Goal: Task Accomplishment & Management: Use online tool/utility

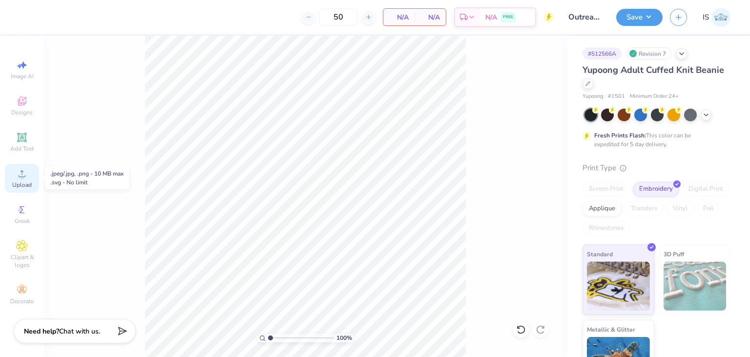
click at [28, 184] on span "Upload" at bounding box center [22, 185] width 20 height 8
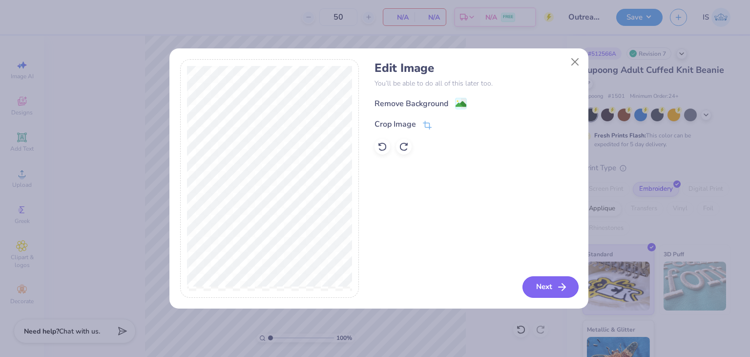
click at [541, 287] on button "Next" at bounding box center [551, 286] width 56 height 21
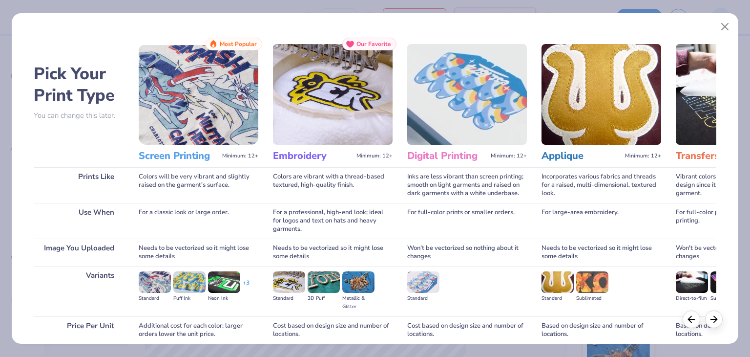
scroll to position [82, 0]
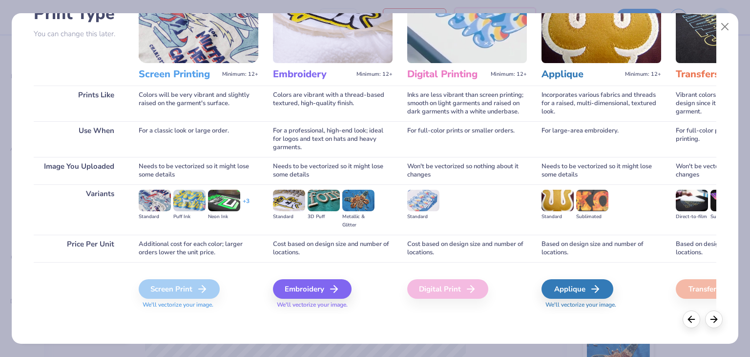
click at [311, 299] on div "Embroidery We'll vectorize your image." at bounding box center [333, 294] width 120 height 30
click at [311, 291] on div "Embroidery" at bounding box center [314, 289] width 79 height 20
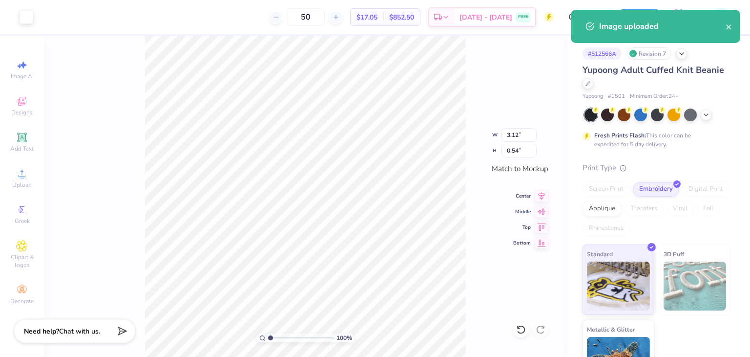
type input "3.75"
type input "0.65"
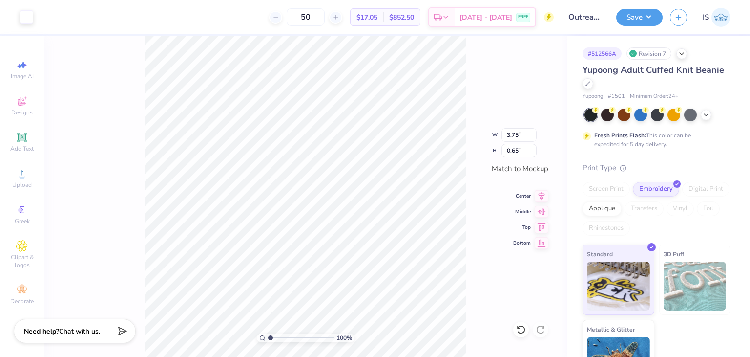
click at [509, 173] on div "100 % W 3.75 3.75 " H 0.65 0.65 " Match to Mockup Center Middle Top Bottom" at bounding box center [305, 196] width 523 height 321
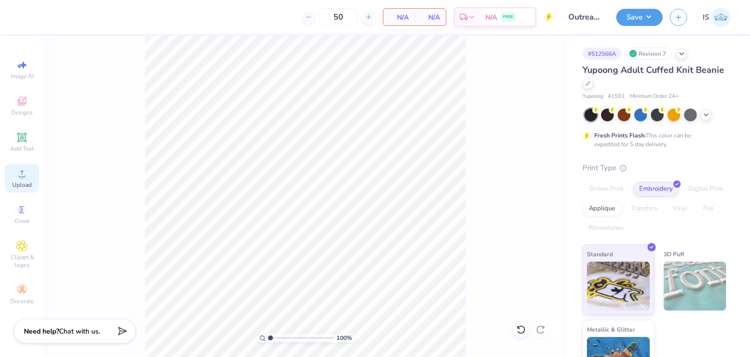
click at [18, 182] on span "Upload" at bounding box center [22, 185] width 20 height 8
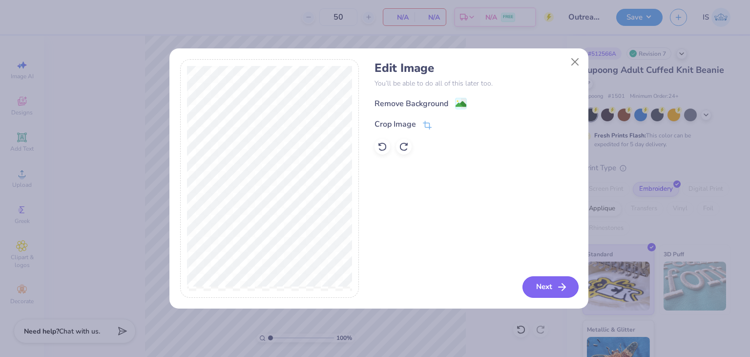
click at [567, 289] on icon "button" at bounding box center [562, 287] width 12 height 12
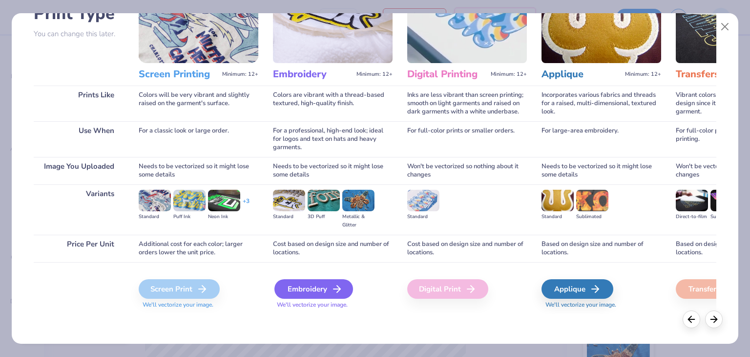
drag, startPoint x: 306, startPoint y: 299, endPoint x: 304, endPoint y: 291, distance: 8.1
click at [304, 291] on div "Embroidery We'll vectorize your image." at bounding box center [333, 294] width 120 height 30
click at [304, 291] on div "Embroidery" at bounding box center [314, 289] width 79 height 20
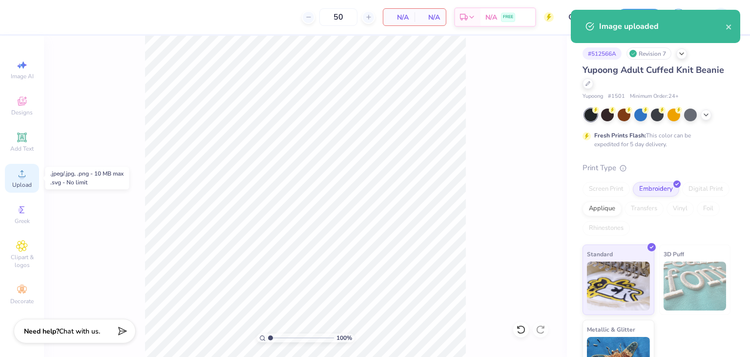
click at [16, 176] on icon at bounding box center [22, 174] width 12 height 12
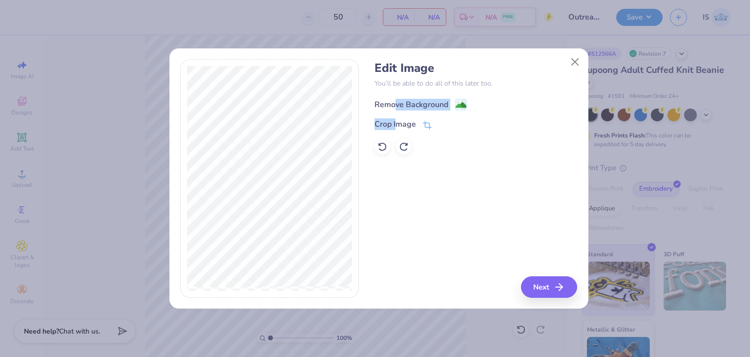
drag, startPoint x: 399, startPoint y: 111, endPoint x: 395, endPoint y: 100, distance: 11.3
click at [395, 100] on div "Remove Background Crop Image" at bounding box center [476, 125] width 203 height 57
click at [395, 100] on div "Remove Background" at bounding box center [412, 105] width 74 height 12
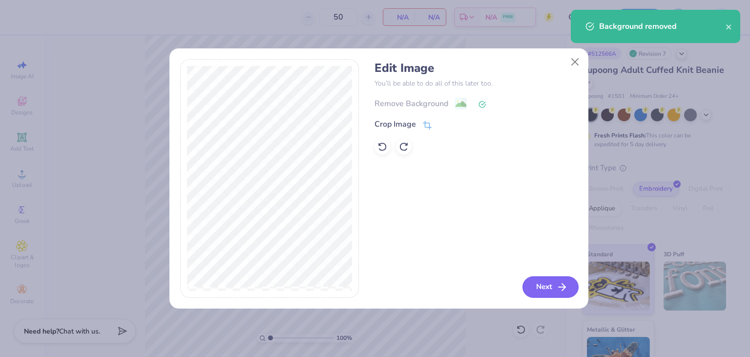
click at [553, 282] on button "Next" at bounding box center [551, 286] width 56 height 21
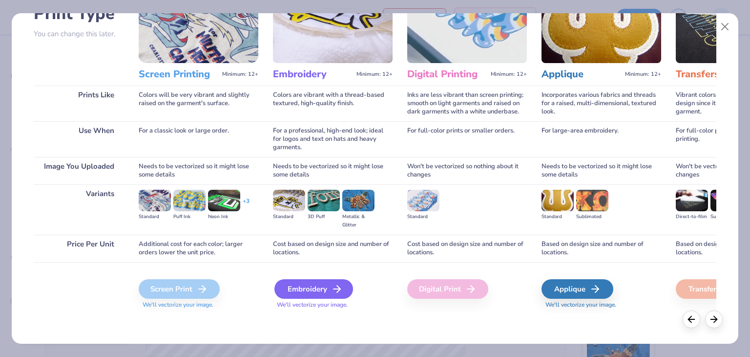
click at [329, 288] on div "Embroidery" at bounding box center [314, 289] width 79 height 20
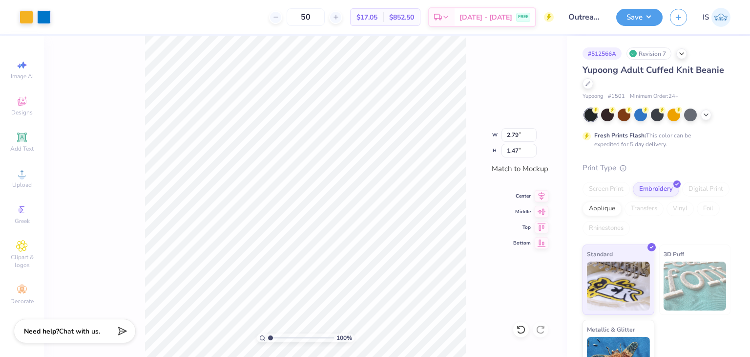
type input "2.79"
type input "1.47"
click at [632, 19] on button "Save" at bounding box center [639, 15] width 46 height 17
click at [593, 86] on div at bounding box center [588, 82] width 11 height 11
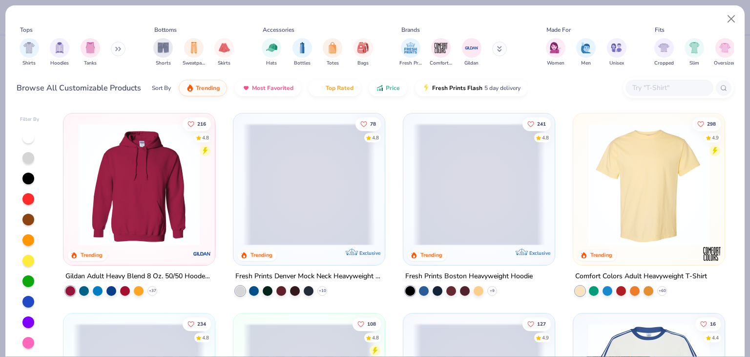
scroll to position [28, 0]
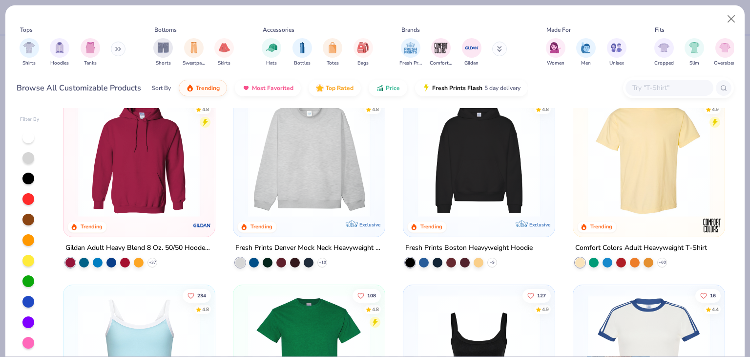
click at [111, 54] on div "Shirts Hoodies Tanks" at bounding box center [73, 52] width 112 height 36
click at [118, 50] on icon at bounding box center [118, 48] width 6 height 5
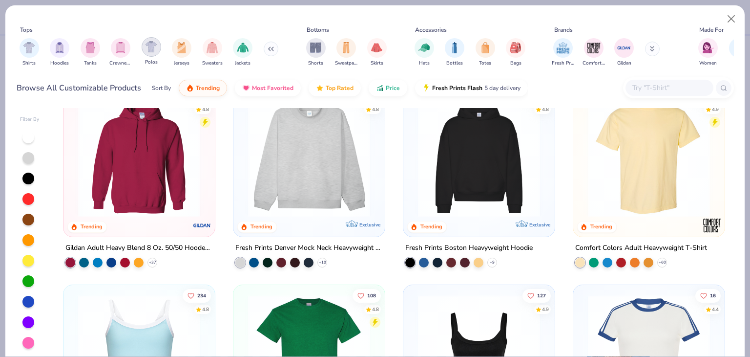
click at [159, 48] on div "filter for Polos" at bounding box center [152, 47] width 20 height 20
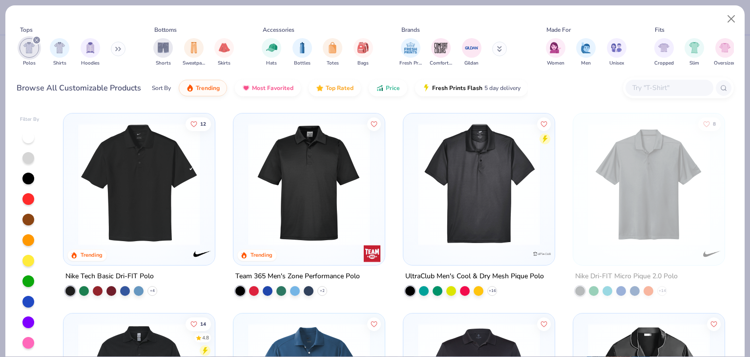
click at [178, 202] on img at bounding box center [139, 184] width 132 height 122
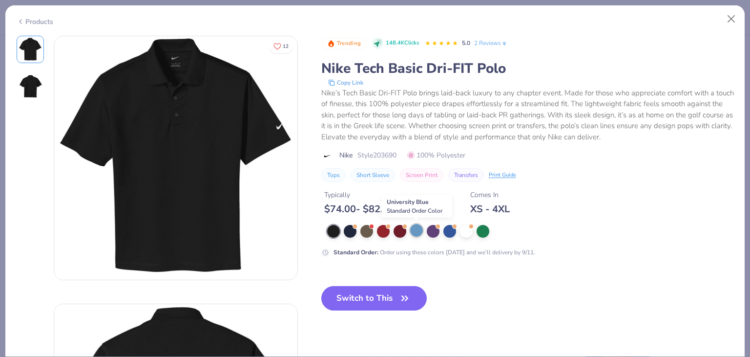
click at [418, 229] on div at bounding box center [416, 230] width 13 height 13
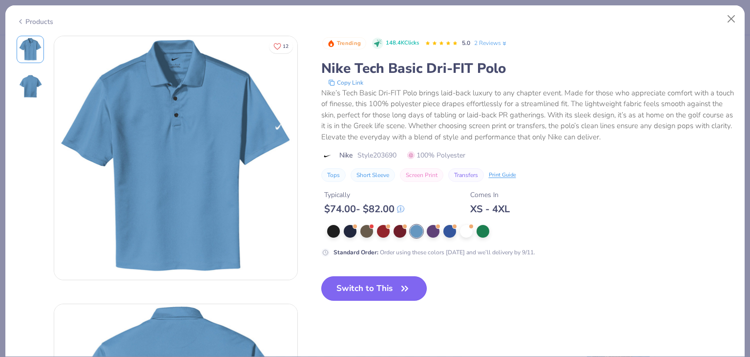
click at [397, 287] on button "Switch to This" at bounding box center [374, 288] width 106 height 24
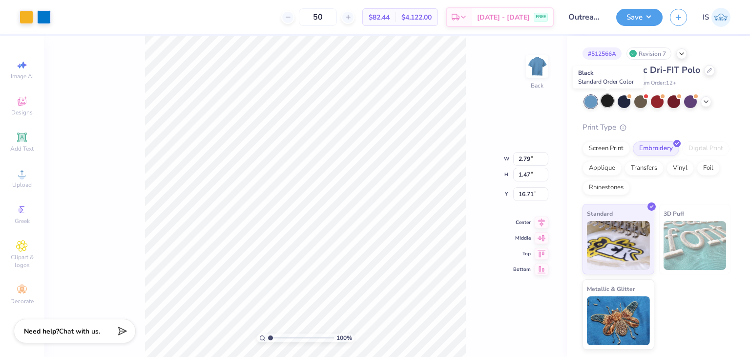
click at [605, 101] on div at bounding box center [607, 100] width 13 height 13
type input "3.00"
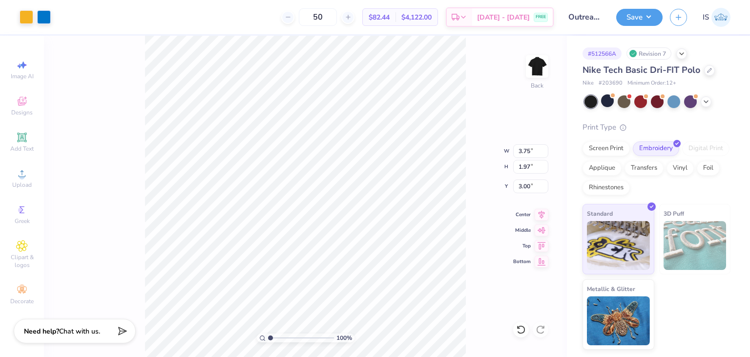
type input "3.75"
type input "1.97"
click at [633, 21] on button "Save" at bounding box center [639, 15] width 46 height 17
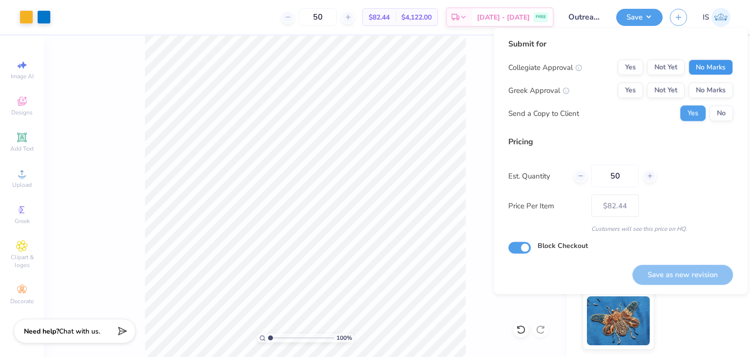
click at [710, 62] on button "No Marks" at bounding box center [711, 68] width 44 height 16
drag, startPoint x: 717, startPoint y: 81, endPoint x: 718, endPoint y: 87, distance: 7.0
click at [718, 87] on div "Collegiate Approval Yes Not Yet No Marks Greek Approval Yes Not Yet No Marks Se…" at bounding box center [620, 91] width 225 height 62
click at [718, 87] on button "No Marks" at bounding box center [711, 91] width 44 height 16
click at [682, 272] on button "Save as new revision" at bounding box center [683, 274] width 101 height 20
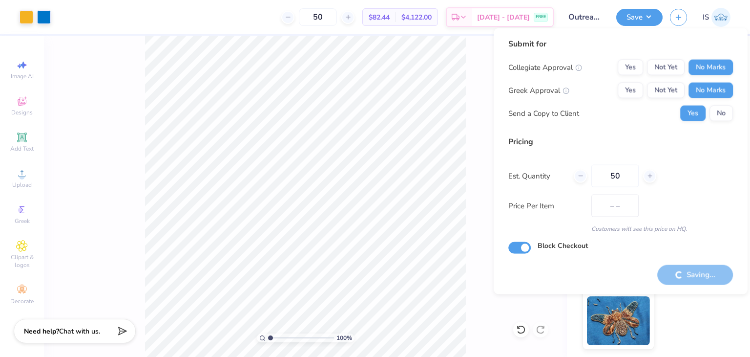
type input "$82.44"
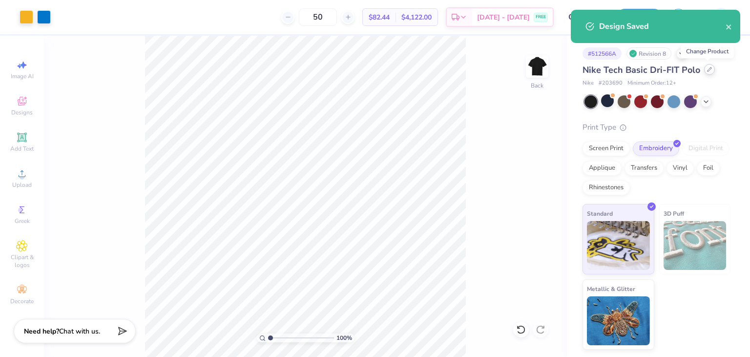
click at [709, 67] on icon at bounding box center [709, 69] width 5 height 5
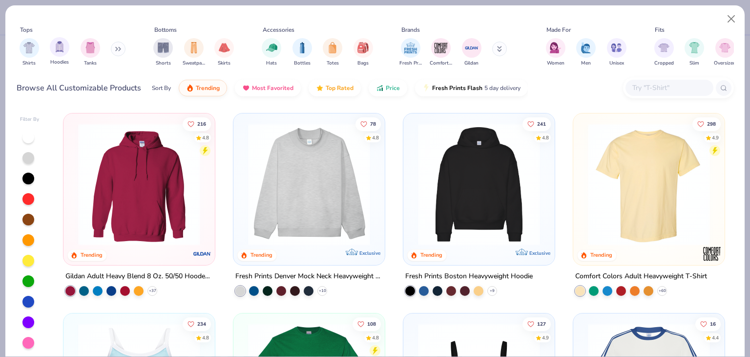
click at [67, 61] on span "Hoodies" at bounding box center [59, 62] width 19 height 7
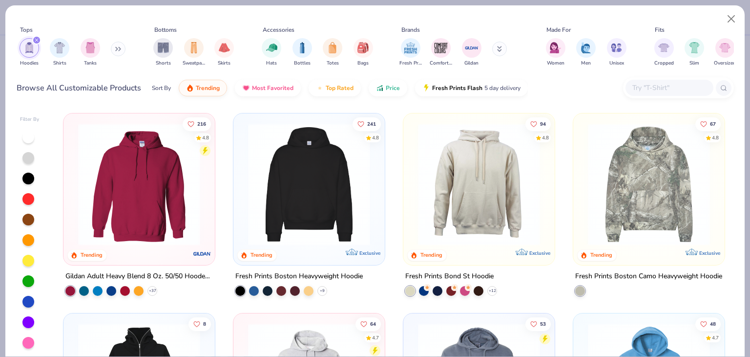
click at [35, 38] on icon "filter for Hoodies" at bounding box center [37, 40] width 4 height 4
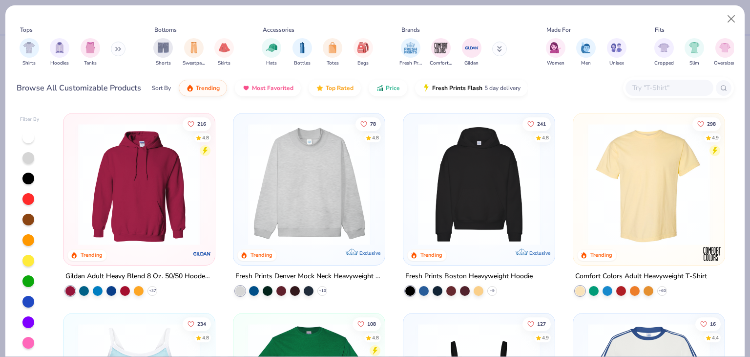
click at [117, 47] on icon at bounding box center [116, 48] width 1 height 3
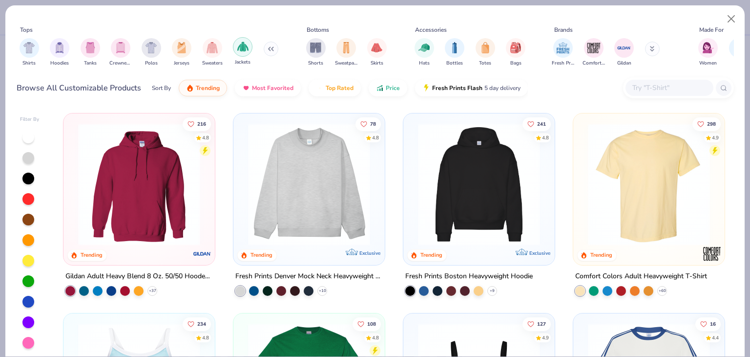
click at [242, 51] on img "filter for Jackets" at bounding box center [242, 46] width 11 height 11
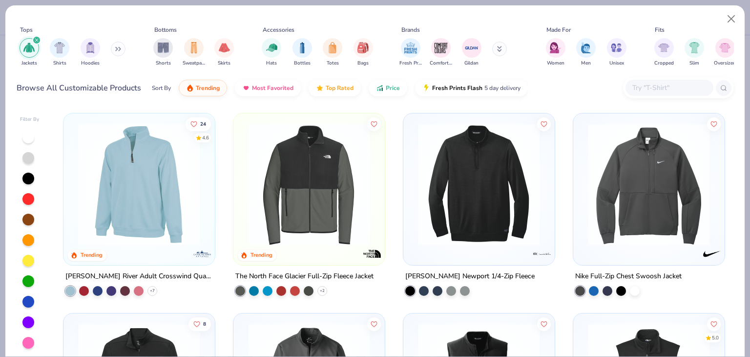
click at [154, 188] on img at bounding box center [139, 184] width 132 height 122
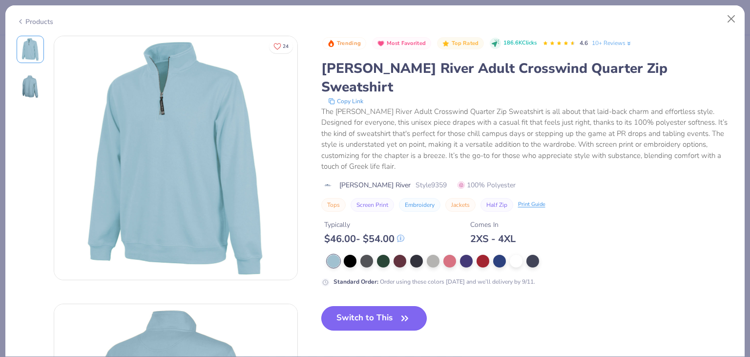
click at [374, 306] on button "Switch to This" at bounding box center [374, 318] width 106 height 24
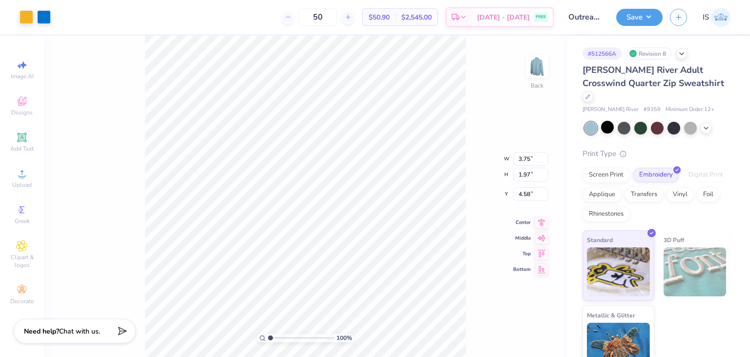
type input "3.00"
type input "3.90"
type input "2.05"
click at [477, 130] on div "100 % Back W 3.90 3.90 " H 2.05 2.05 " Y 3.00 3.00 " Center Middle Top Bottom" at bounding box center [305, 196] width 523 height 321
click at [653, 10] on button "Save" at bounding box center [639, 15] width 46 height 17
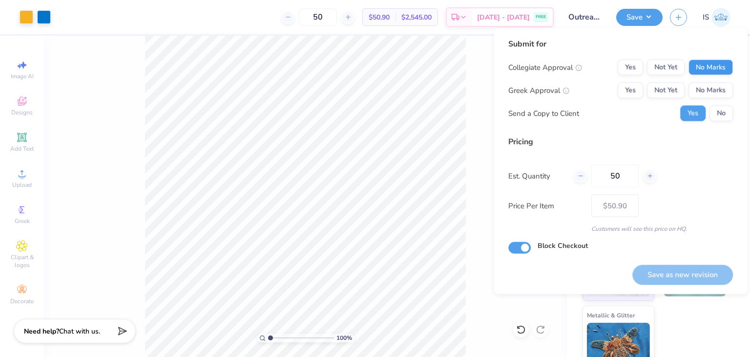
click at [708, 62] on div "Submit for Collegiate Approval Yes Not Yet No Marks Greek Approval Yes Not Yet …" at bounding box center [620, 83] width 225 height 90
click at [708, 62] on button "No Marks" at bounding box center [711, 68] width 44 height 16
click at [720, 90] on button "No Marks" at bounding box center [711, 91] width 44 height 16
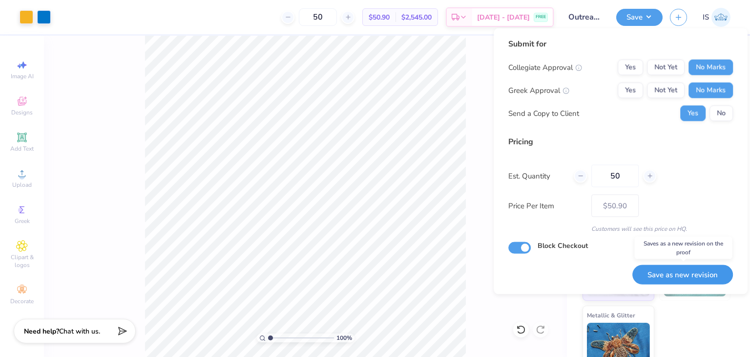
click at [676, 270] on button "Save as new revision" at bounding box center [683, 274] width 101 height 20
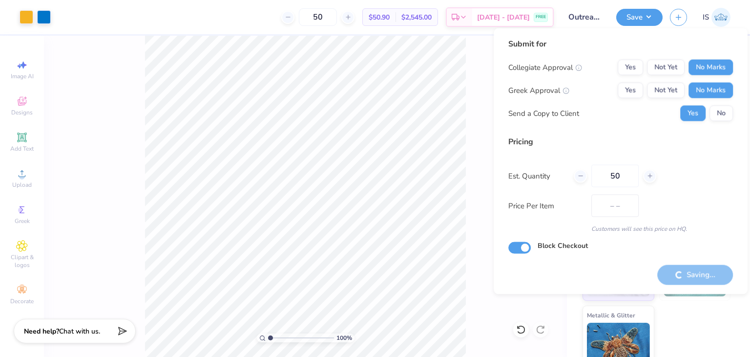
type input "$50.90"
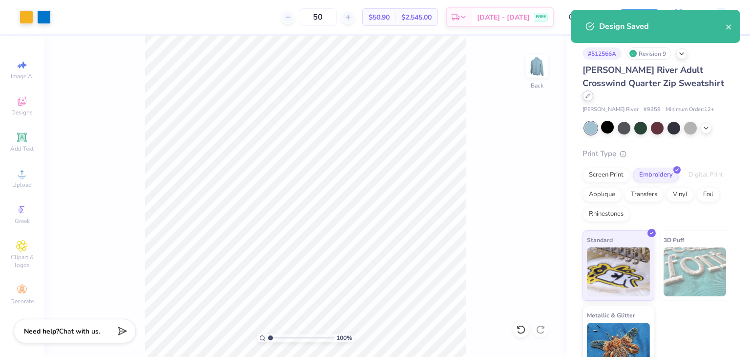
click at [593, 90] on div at bounding box center [588, 95] width 11 height 11
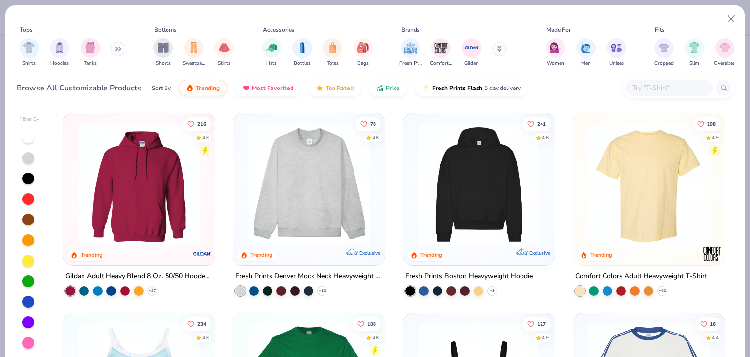
click at [116, 51] on button at bounding box center [118, 49] width 15 height 15
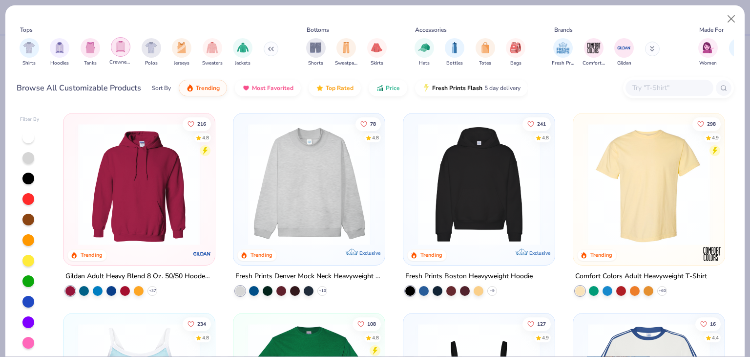
click at [125, 51] on img "filter for Crewnecks" at bounding box center [120, 46] width 11 height 11
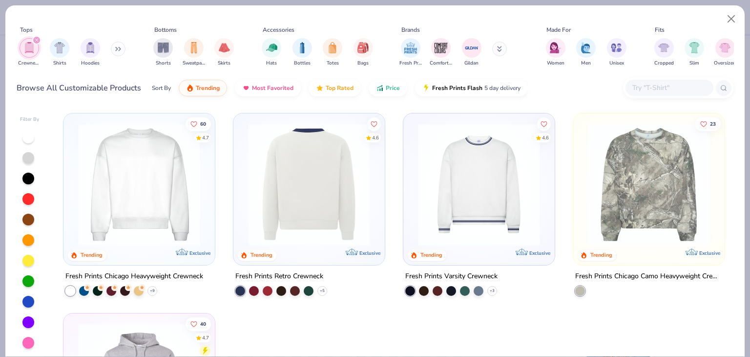
click at [338, 204] on img at bounding box center [309, 184] width 132 height 122
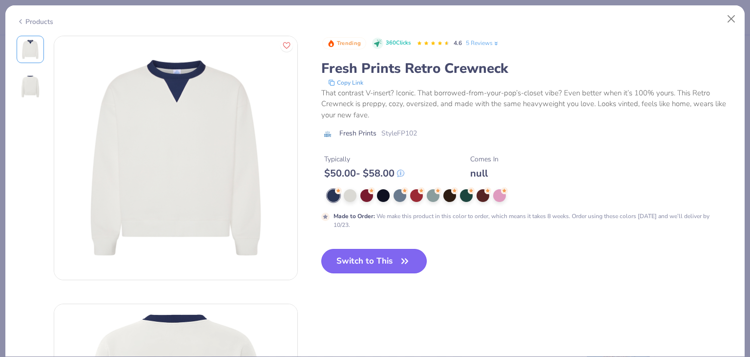
click at [405, 259] on icon "button" at bounding box center [405, 261] width 14 height 14
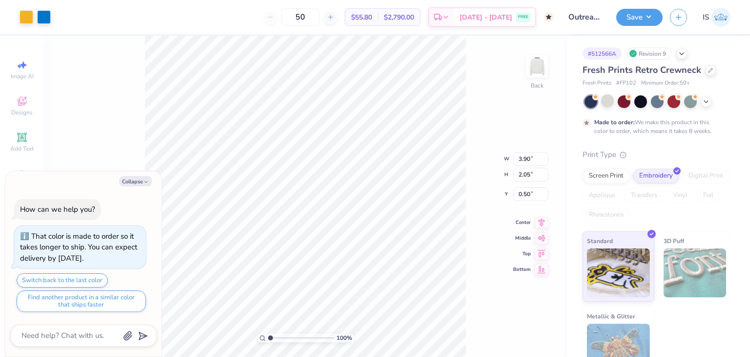
type textarea "x"
type input "5.60"
type input "2.95"
type textarea "x"
type input "3.00"
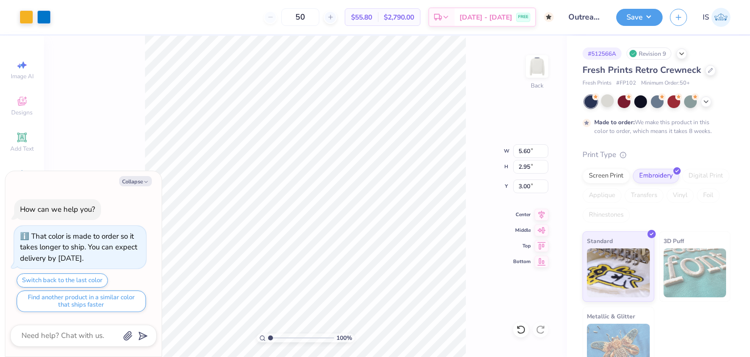
type textarea "x"
type input "4.53"
type input "2.39"
click at [48, 22] on div at bounding box center [44, 16] width 14 height 14
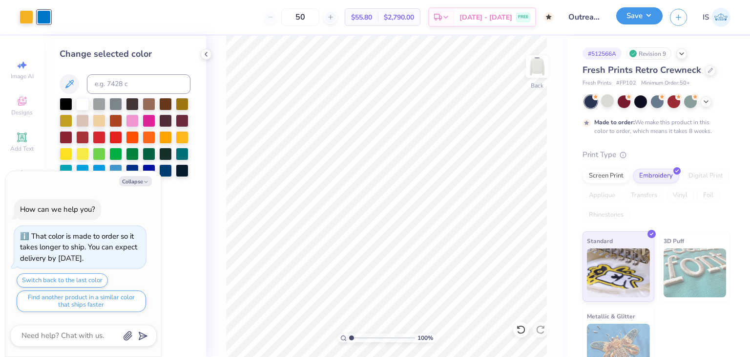
click at [646, 16] on button "Save" at bounding box center [639, 15] width 46 height 17
type textarea "x"
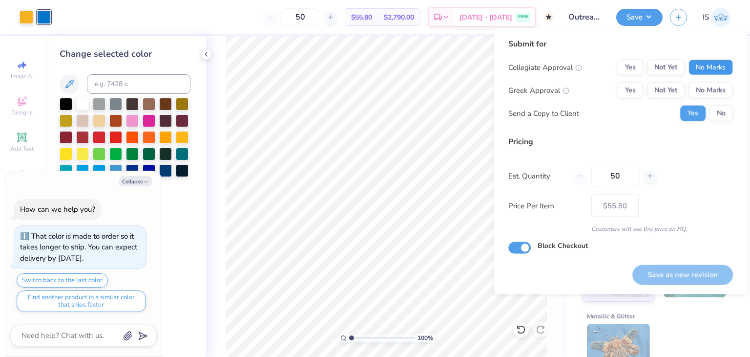
click at [719, 60] on button "No Marks" at bounding box center [711, 68] width 44 height 16
click at [734, 91] on div "Submit for Collegiate Approval Yes Not Yet No Marks Greek Approval Yes Not Yet …" at bounding box center [621, 161] width 254 height 266
click at [710, 84] on button "No Marks" at bounding box center [711, 91] width 44 height 16
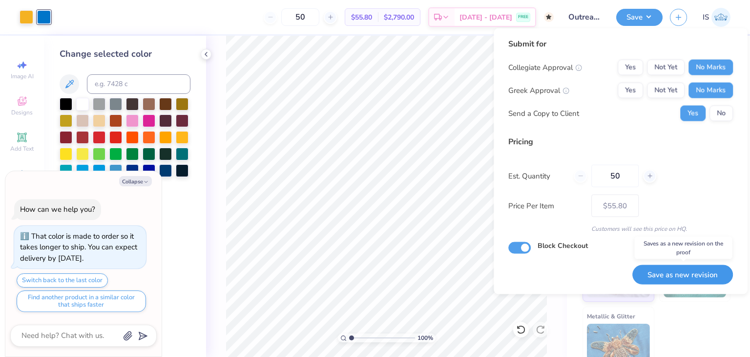
click at [701, 272] on button "Save as new revision" at bounding box center [683, 274] width 101 height 20
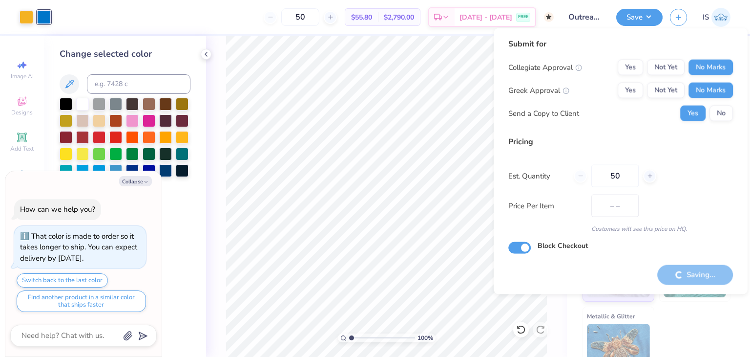
type input "$55.80"
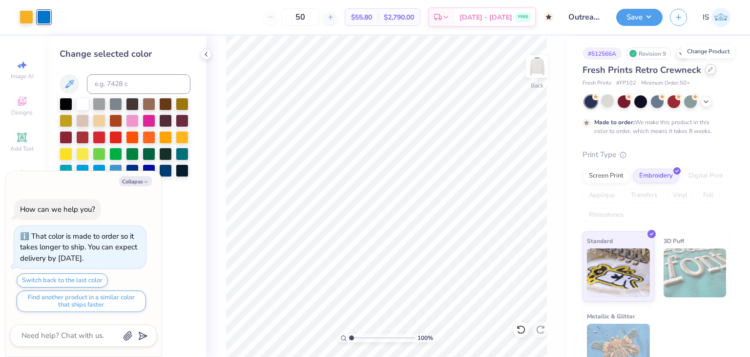
click at [705, 73] on div at bounding box center [710, 69] width 11 height 11
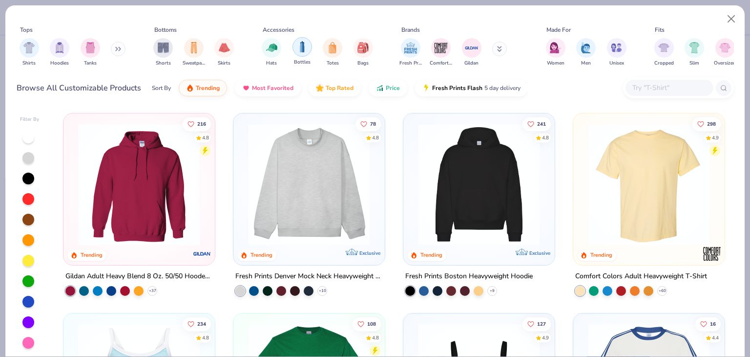
click at [311, 45] on div "filter for Bottles" at bounding box center [303, 47] width 20 height 20
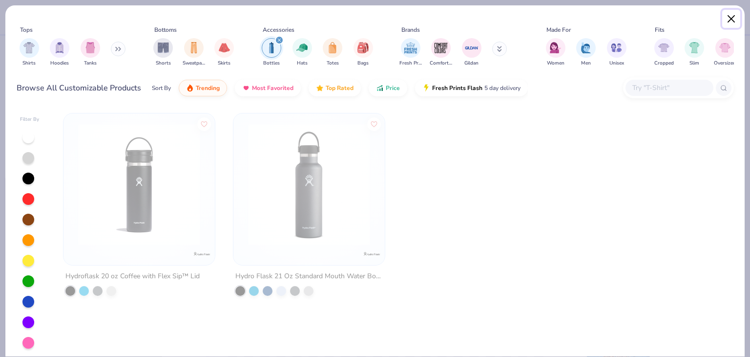
click at [733, 18] on button "Close" at bounding box center [731, 19] width 19 height 19
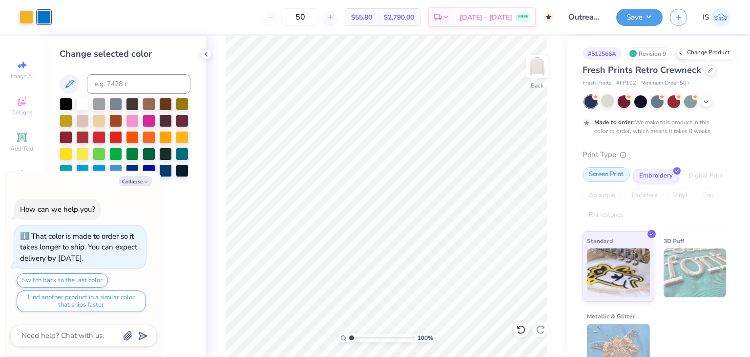
click at [617, 181] on div "Screen Print" at bounding box center [606, 174] width 47 height 15
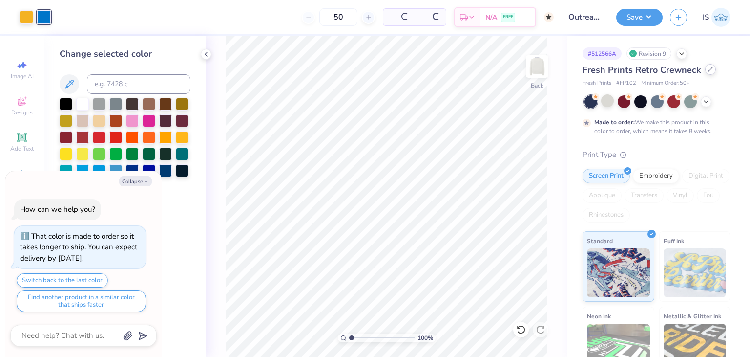
click at [709, 64] on div at bounding box center [710, 69] width 11 height 11
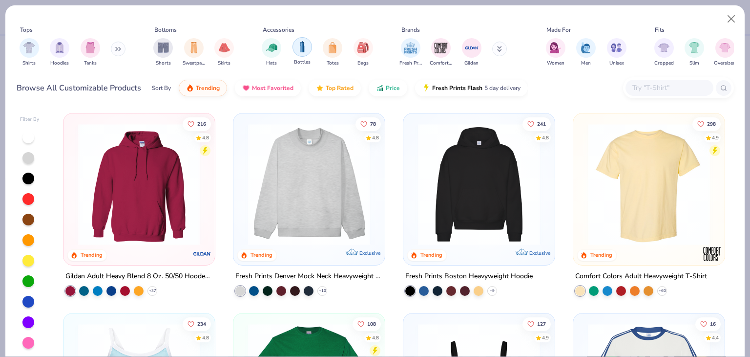
click at [302, 48] on img "filter for Bottles" at bounding box center [302, 46] width 11 height 11
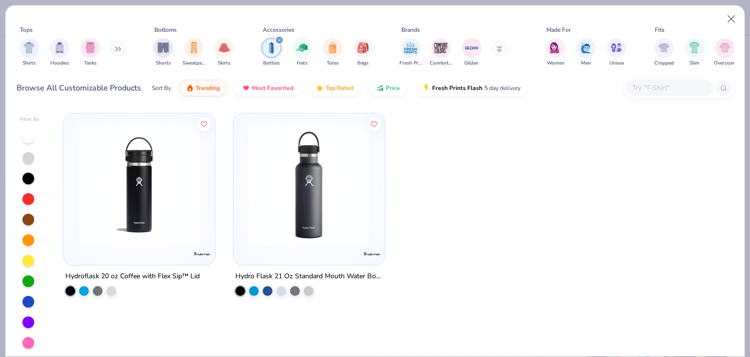
click at [172, 206] on img at bounding box center [139, 184] width 132 height 122
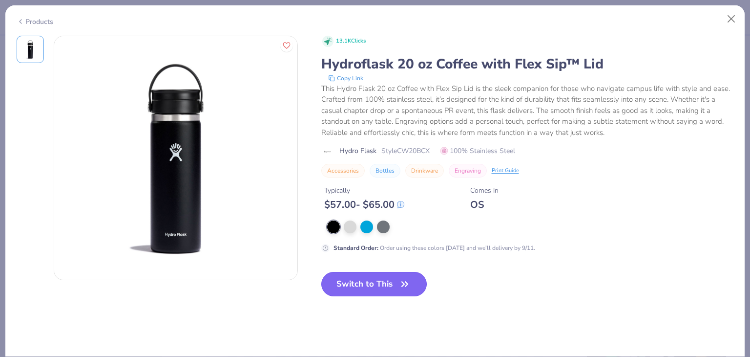
click at [376, 287] on button "Switch to This" at bounding box center [374, 284] width 106 height 24
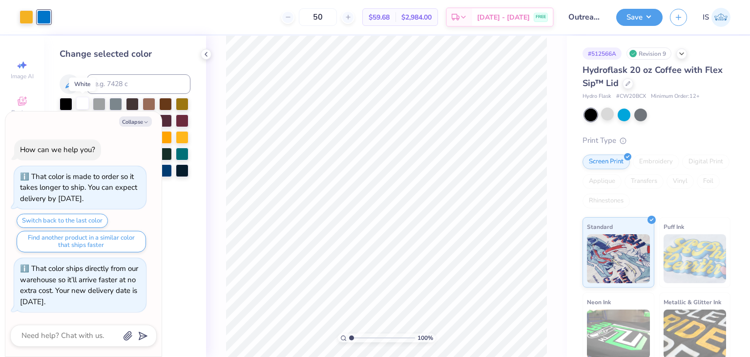
click at [84, 101] on div at bounding box center [82, 103] width 13 height 13
click at [23, 14] on div at bounding box center [27, 16] width 14 height 14
click at [84, 97] on div at bounding box center [82, 103] width 13 height 13
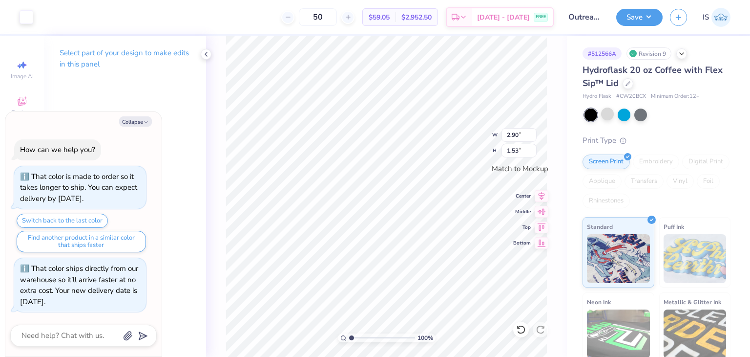
type textarea "x"
type input "2.18"
type input "1.15"
click at [27, 18] on div at bounding box center [27, 16] width 14 height 14
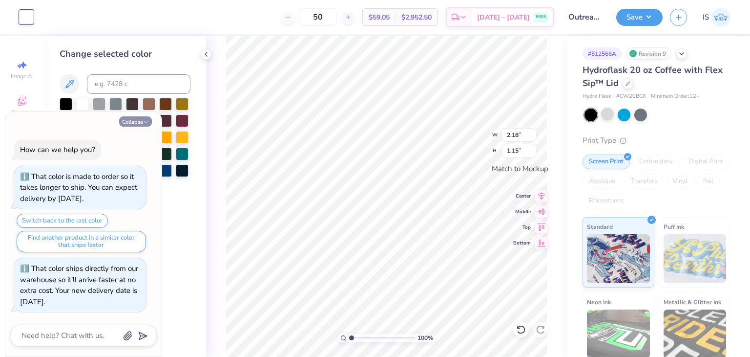
click at [138, 120] on button "Collapse" at bounding box center [135, 121] width 33 height 10
type textarea "x"
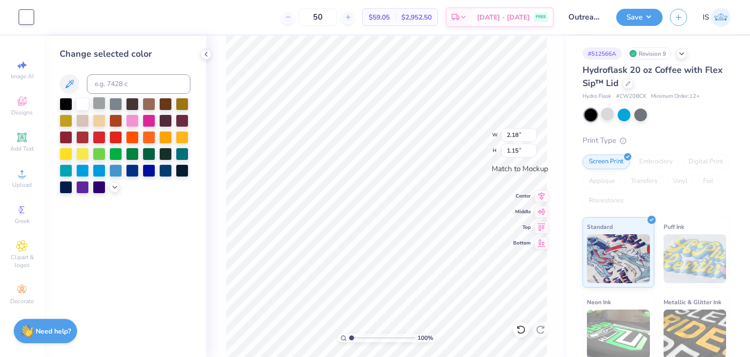
click at [103, 108] on div at bounding box center [99, 103] width 13 height 13
click at [114, 185] on icon at bounding box center [115, 186] width 8 height 8
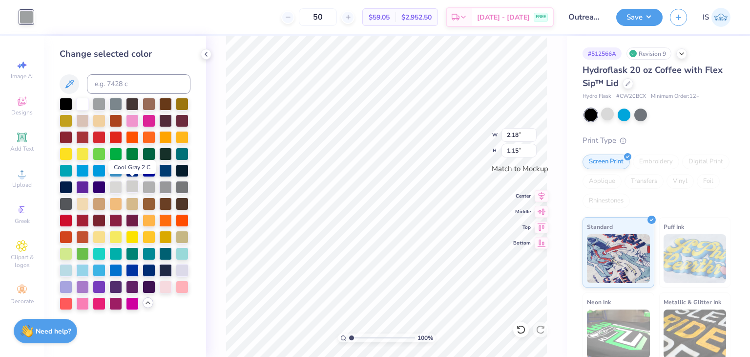
click at [132, 185] on div at bounding box center [132, 186] width 13 height 13
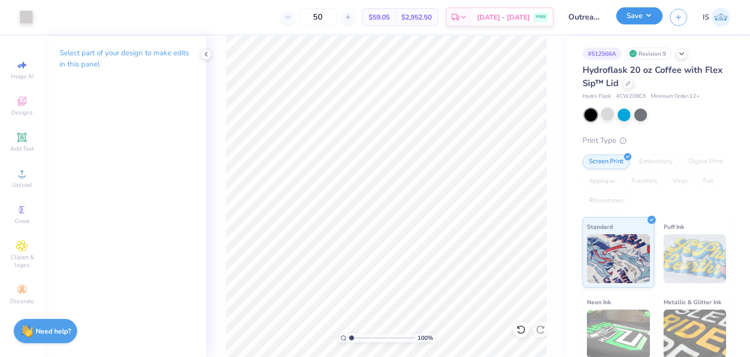
click at [637, 15] on button "Save" at bounding box center [639, 15] width 46 height 17
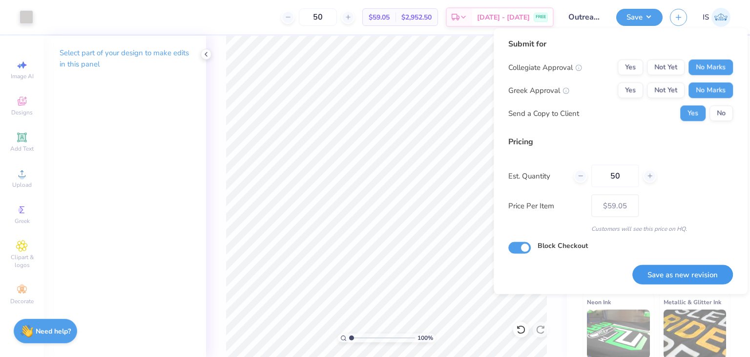
click at [698, 268] on button "Save as new revision" at bounding box center [683, 274] width 101 height 20
type input "$59.05"
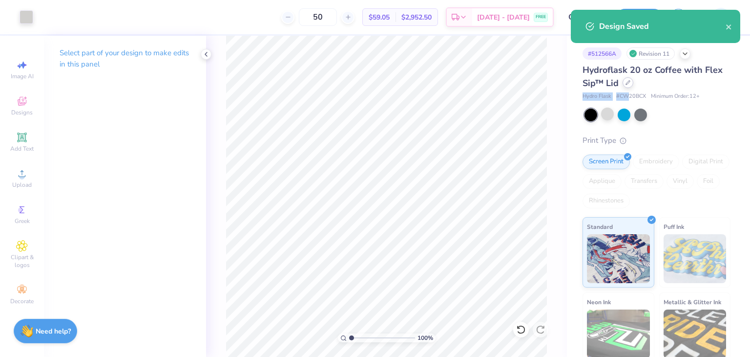
drag, startPoint x: 629, startPoint y: 90, endPoint x: 629, endPoint y: 85, distance: 5.9
click at [629, 85] on div "Hydroflask 20 oz Coffee with Flex Sip™ Lid Hydro Flask # CW20BCX Minimum Order:…" at bounding box center [657, 82] width 148 height 37
click at [629, 85] on icon at bounding box center [628, 82] width 5 height 5
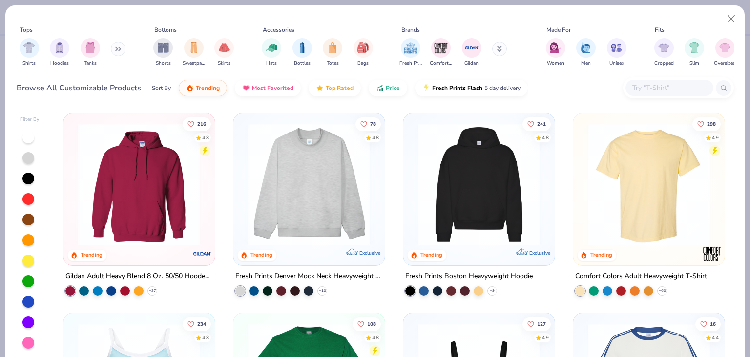
click at [282, 48] on div "Hats Bottles Totes Bags" at bounding box center [317, 52] width 117 height 36
click at [271, 50] on img "filter for Hats" at bounding box center [271, 46] width 11 height 11
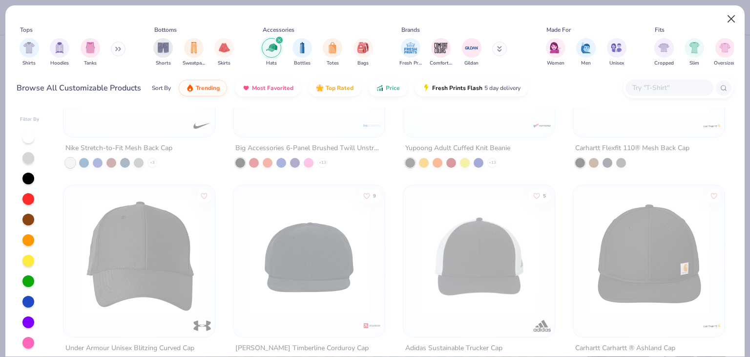
scroll to position [1327, 0]
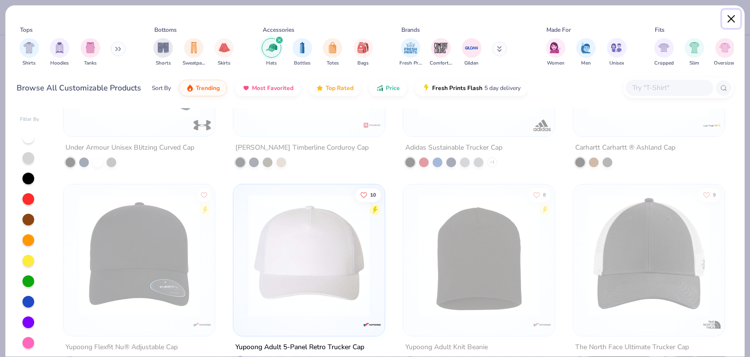
click at [728, 17] on button "Close" at bounding box center [731, 19] width 19 height 19
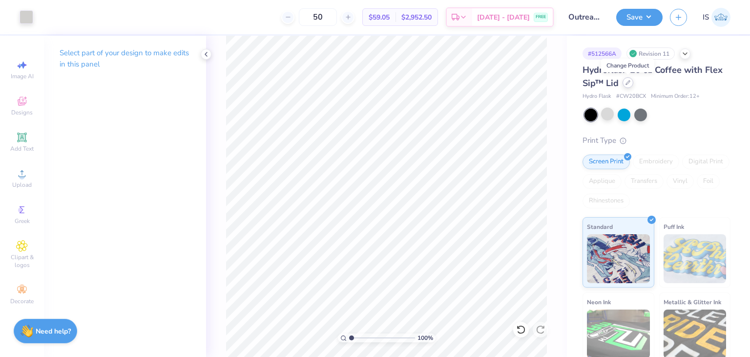
click at [624, 86] on div at bounding box center [628, 82] width 11 height 11
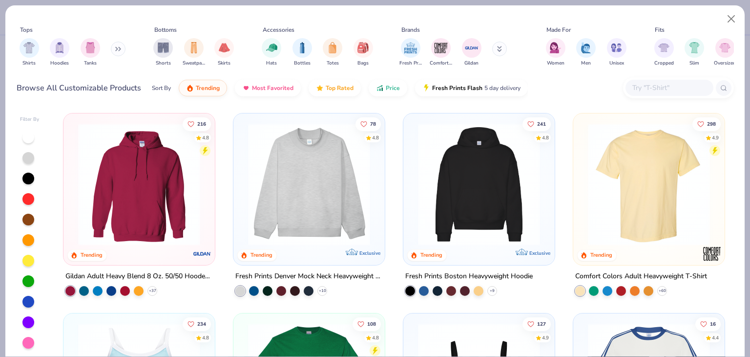
click at [338, 236] on img at bounding box center [309, 184] width 132 height 122
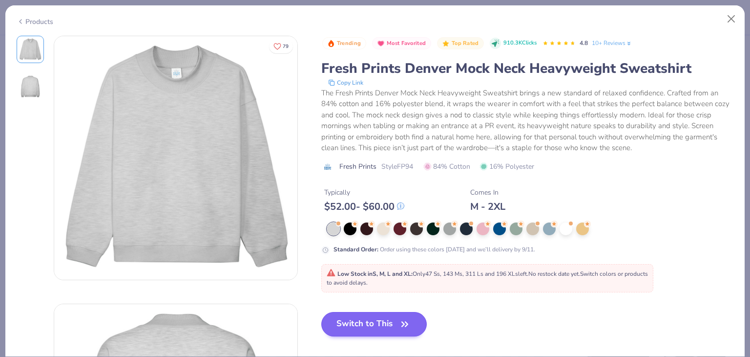
click at [383, 280] on span "Low Stock in S, M, L and XL : Only 47 Ss, 143 Ms, 311 Ls and 196 XLs left. No r…" at bounding box center [487, 278] width 321 height 17
click at [403, 323] on icon "button" at bounding box center [405, 324] width 14 height 14
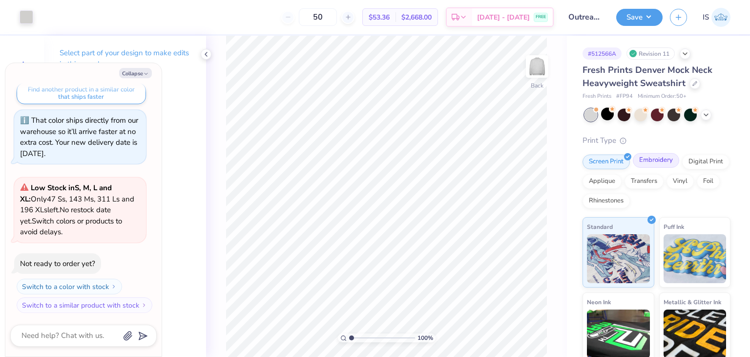
click at [657, 160] on div "Embroidery" at bounding box center [656, 160] width 46 height 15
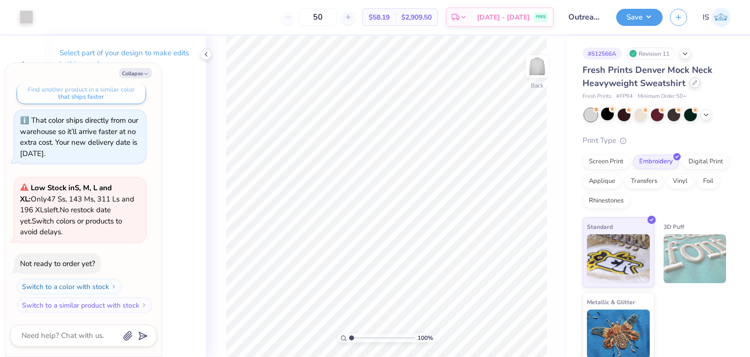
click at [693, 81] on icon at bounding box center [695, 82] width 5 height 5
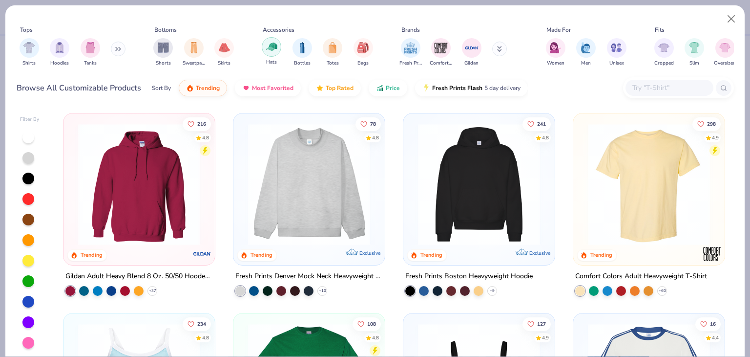
click at [275, 48] on img "filter for Hats" at bounding box center [271, 46] width 11 height 11
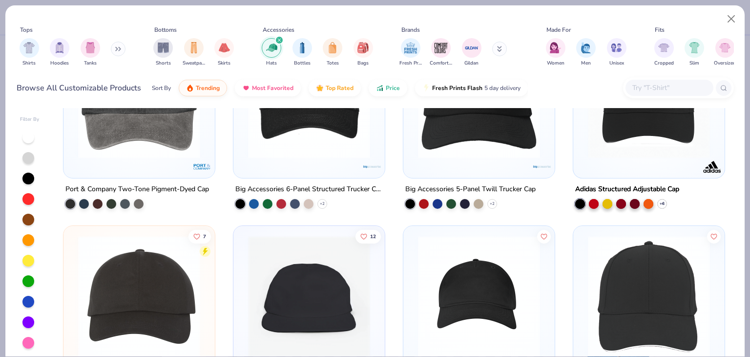
scroll to position [250, 0]
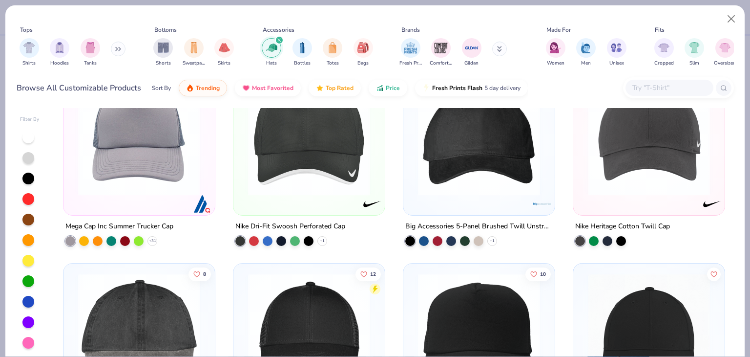
click at [353, 187] on img at bounding box center [309, 134] width 132 height 122
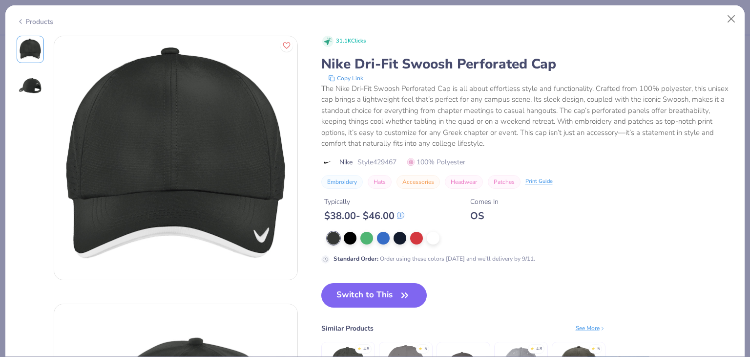
drag, startPoint x: 371, startPoint y: 307, endPoint x: 391, endPoint y: 279, distance: 34.0
click at [391, 279] on div "31.1K Clicks Nike Dri-Fit Swoosh Perforated Cap Copy Link The Nike Dri-Fit Swoo…" at bounding box center [527, 225] width 413 height 379
click at [392, 288] on button "Switch to This" at bounding box center [374, 295] width 106 height 24
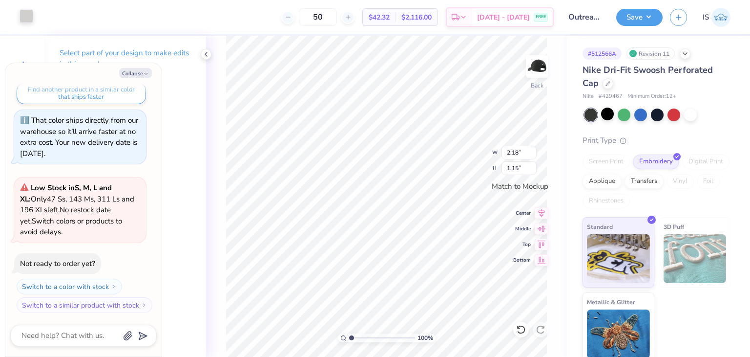
drag, startPoint x: 16, startPoint y: 5, endPoint x: 23, endPoint y: 10, distance: 9.5
click at [23, 10] on div "Art colors" at bounding box center [16, 17] width 33 height 34
click at [23, 10] on div at bounding box center [27, 16] width 14 height 14
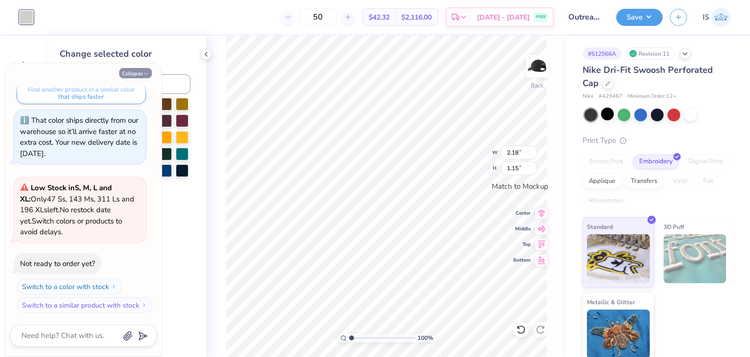
click at [145, 75] on icon "button" at bounding box center [146, 74] width 6 height 6
type textarea "x"
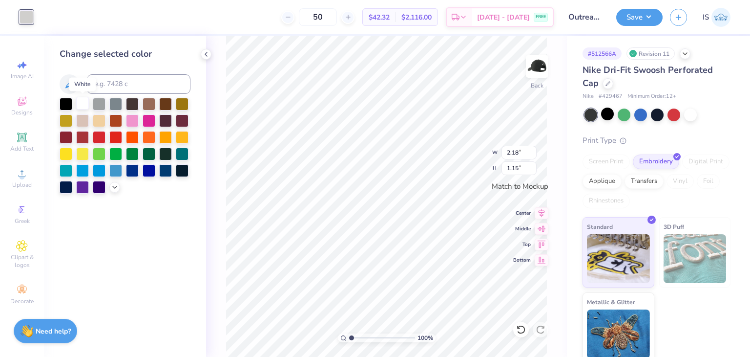
click at [78, 109] on div at bounding box center [82, 103] width 13 height 13
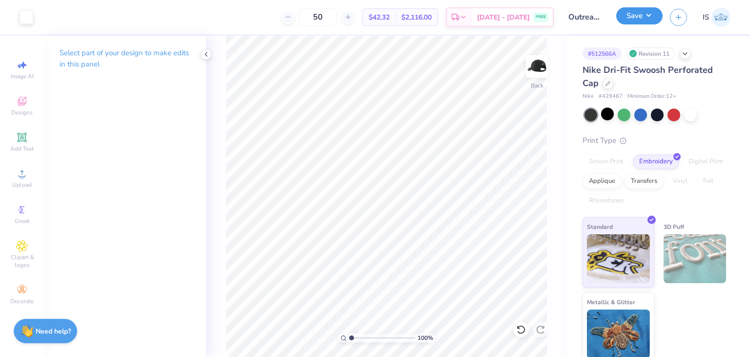
click at [648, 9] on button "Save" at bounding box center [639, 15] width 46 height 17
click at [604, 81] on div at bounding box center [608, 82] width 11 height 11
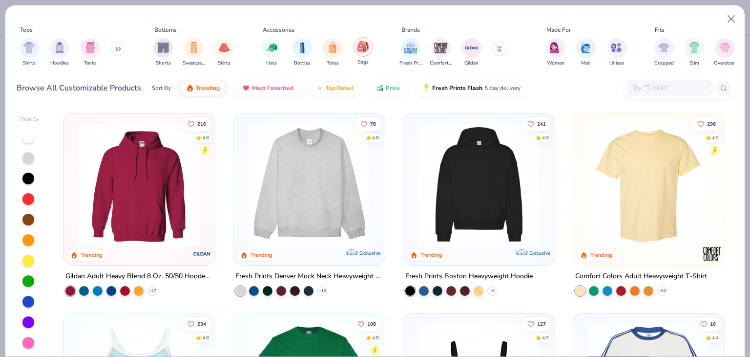
click at [362, 51] on img "filter for Bags" at bounding box center [363, 46] width 11 height 11
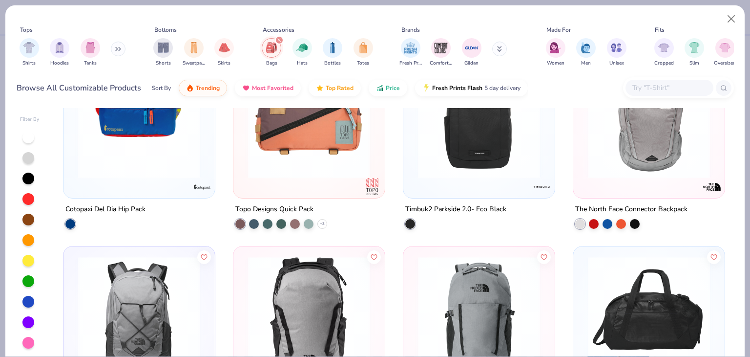
scroll to position [675, 0]
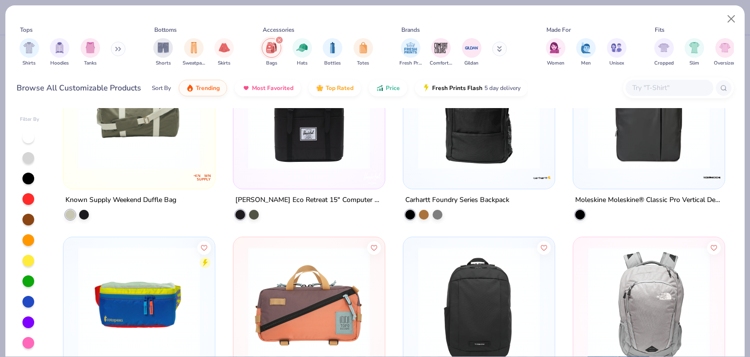
click at [664, 174] on div at bounding box center [649, 110] width 142 height 137
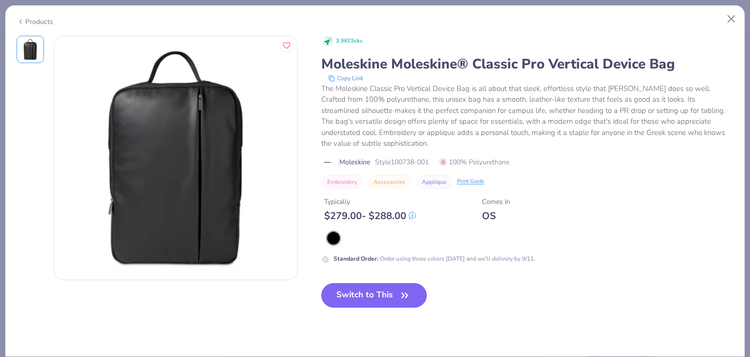
click at [377, 284] on button "Switch to This" at bounding box center [374, 295] width 106 height 24
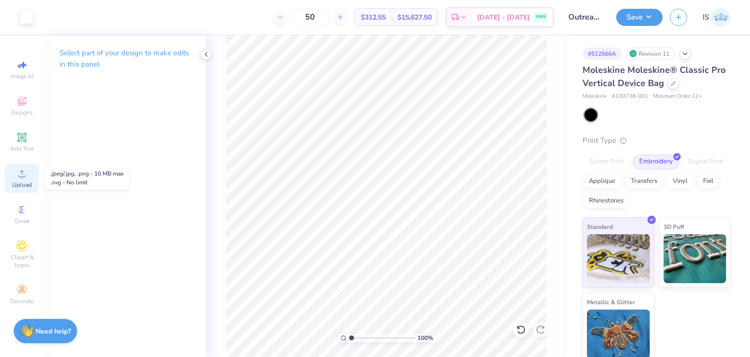
click at [25, 175] on icon at bounding box center [22, 173] width 7 height 7
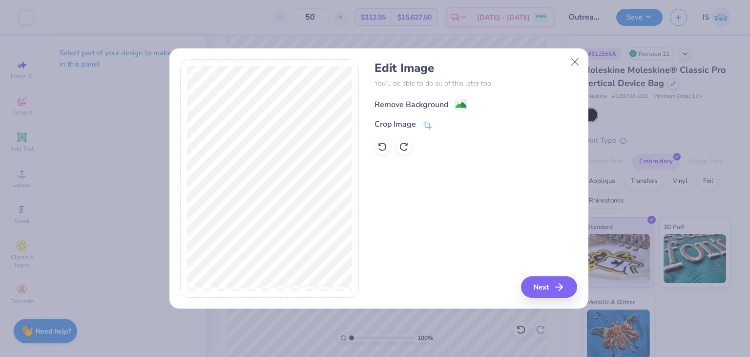
click at [381, 107] on div "Remove Background" at bounding box center [412, 105] width 74 height 12
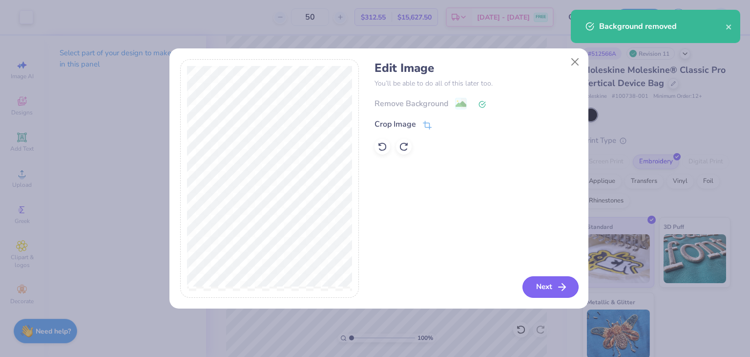
click at [551, 289] on button "Next" at bounding box center [551, 286] width 56 height 21
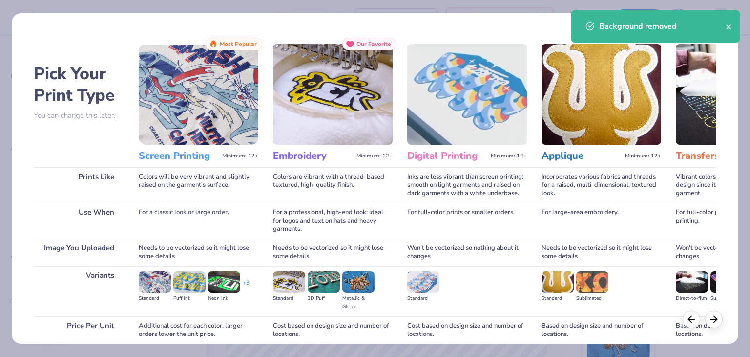
scroll to position [82, 0]
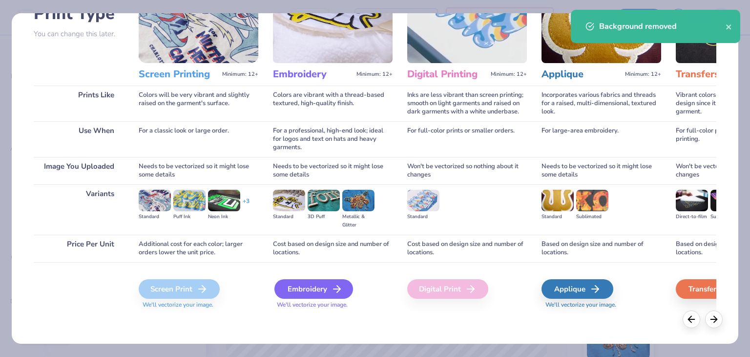
click at [326, 294] on div "Embroidery" at bounding box center [314, 289] width 79 height 20
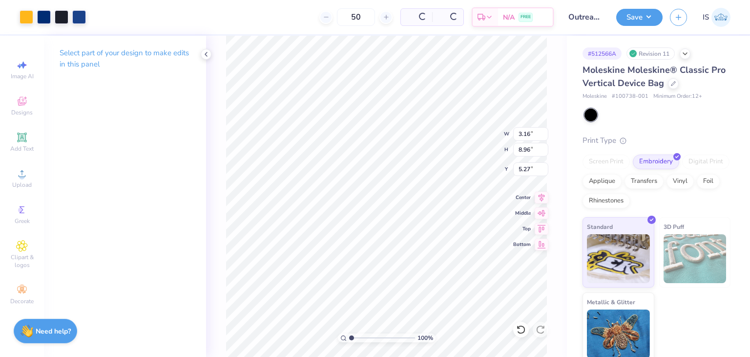
type input "3.16"
type input "8.96"
type input "5.27"
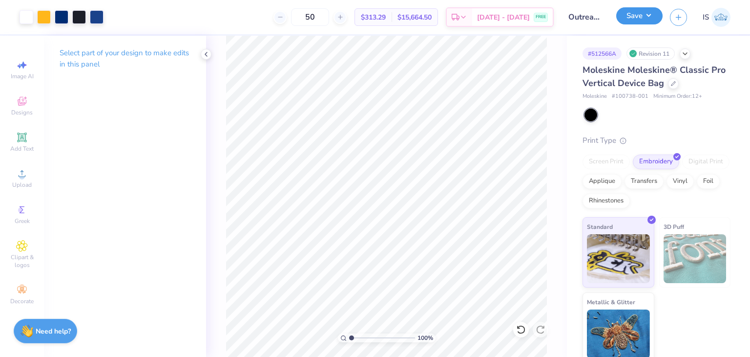
click at [645, 17] on button "Save" at bounding box center [639, 15] width 46 height 17
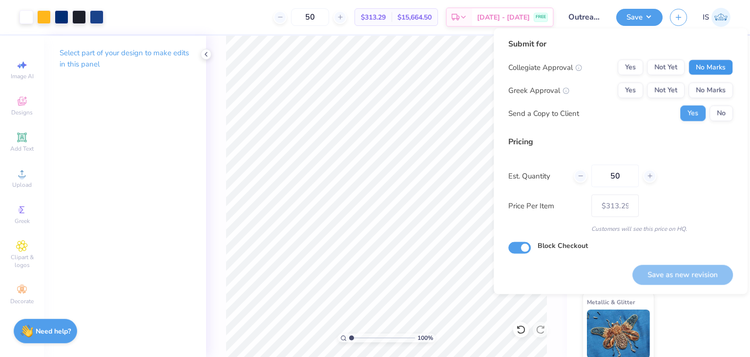
click at [714, 71] on button "No Marks" at bounding box center [711, 68] width 44 height 16
click at [721, 88] on button "No Marks" at bounding box center [711, 91] width 44 height 16
click at [715, 270] on button "Save as new revision" at bounding box center [683, 274] width 101 height 20
type input "$313.29"
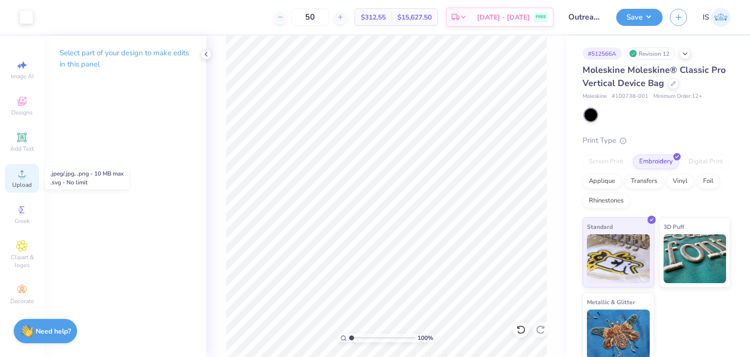
click at [23, 189] on div "Upload" at bounding box center [22, 178] width 34 height 29
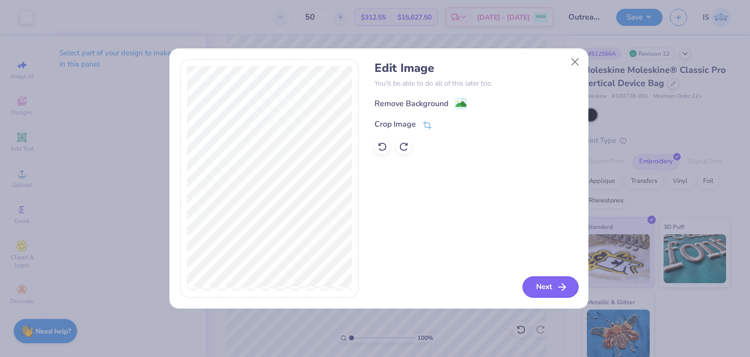
click at [547, 281] on button "Next" at bounding box center [551, 286] width 56 height 21
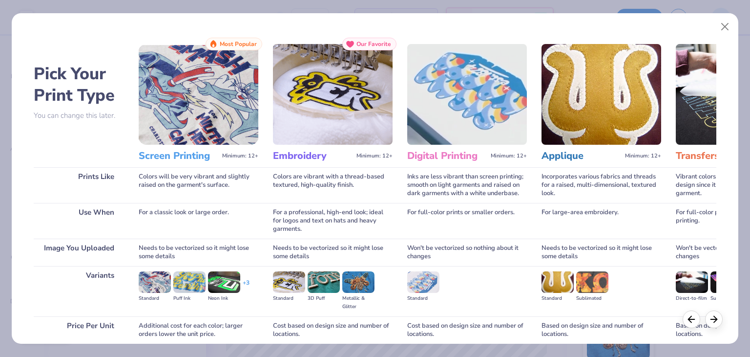
scroll to position [82, 0]
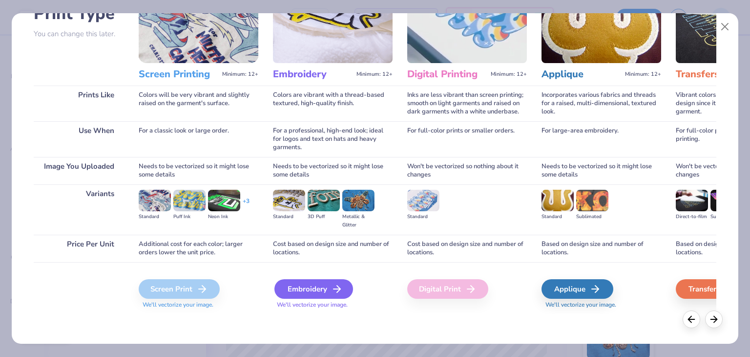
click at [302, 289] on div "Embroidery" at bounding box center [314, 289] width 79 height 20
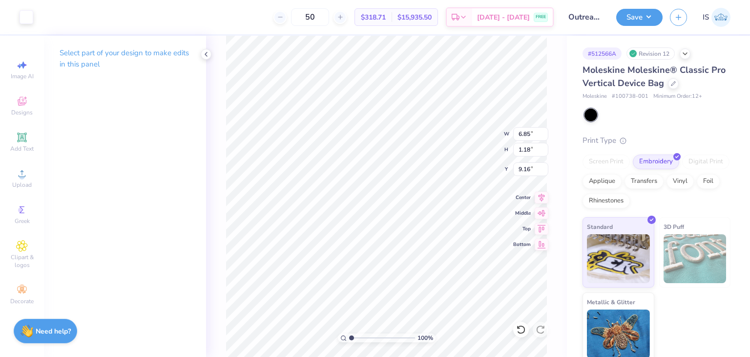
type input "5.03"
type input "0.87"
type input "2.96"
type input "8.88"
click at [651, 8] on button "Save" at bounding box center [639, 15] width 46 height 17
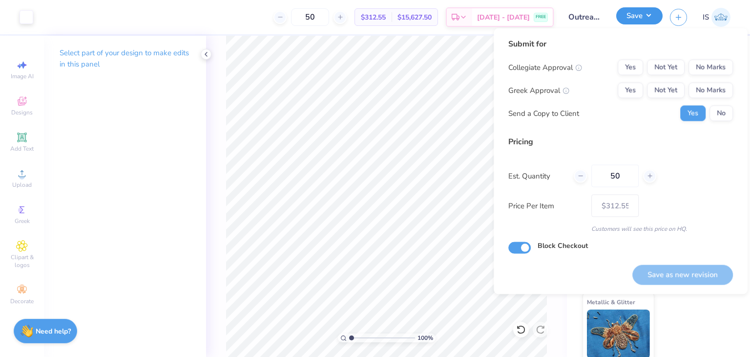
type input "1.00065054573478"
click at [715, 62] on button "No Marks" at bounding box center [711, 68] width 44 height 16
click at [720, 92] on button "No Marks" at bounding box center [711, 91] width 44 height 16
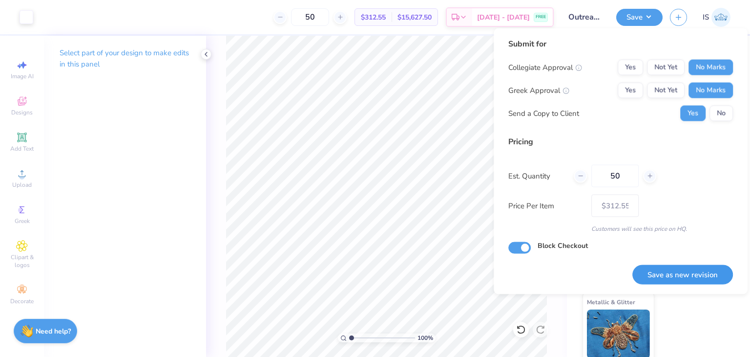
click at [663, 282] on button "Save as new revision" at bounding box center [683, 274] width 101 height 20
type input "$312.55"
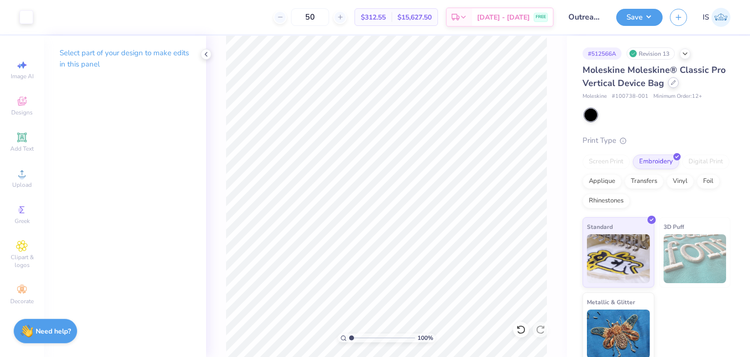
click at [672, 85] on div at bounding box center [673, 82] width 11 height 11
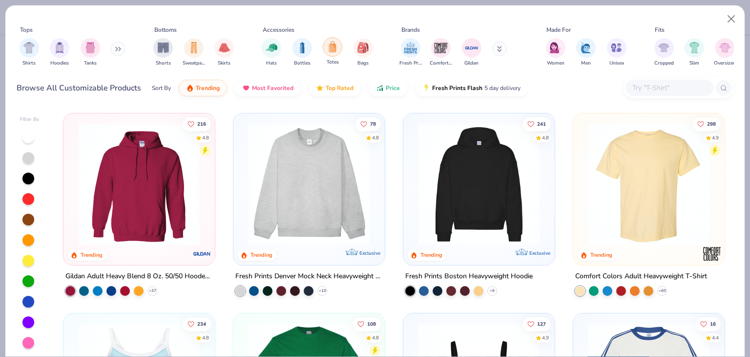
click at [339, 47] on div "filter for Totes" at bounding box center [333, 47] width 20 height 20
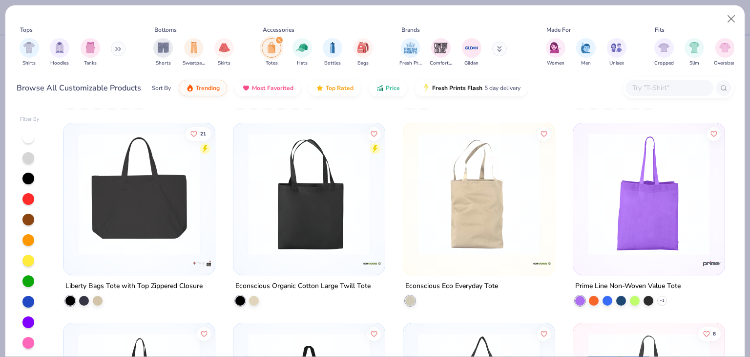
scroll to position [758, 0]
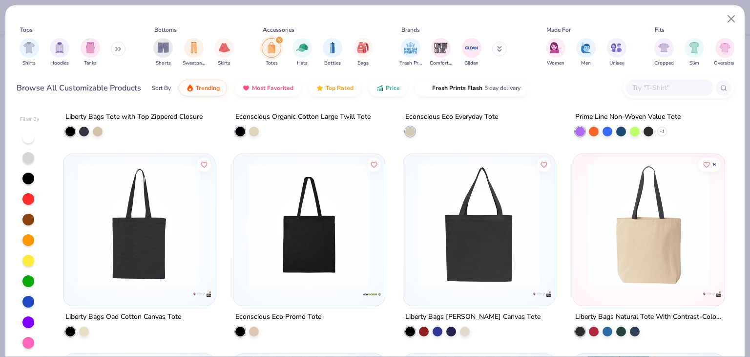
click at [652, 280] on img at bounding box center [649, 225] width 132 height 122
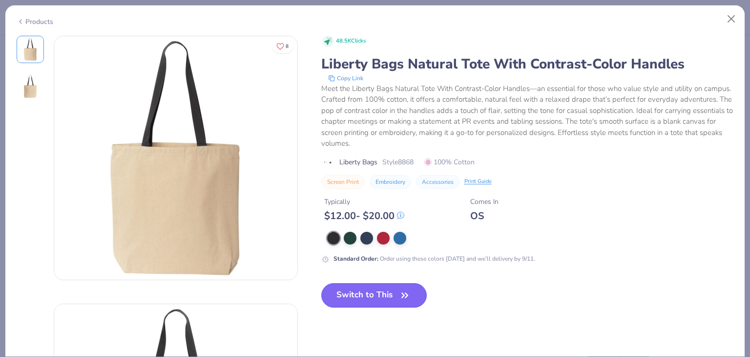
click at [355, 295] on button "Switch to This" at bounding box center [374, 295] width 106 height 24
click at [398, 283] on button "Switch to This" at bounding box center [374, 295] width 106 height 24
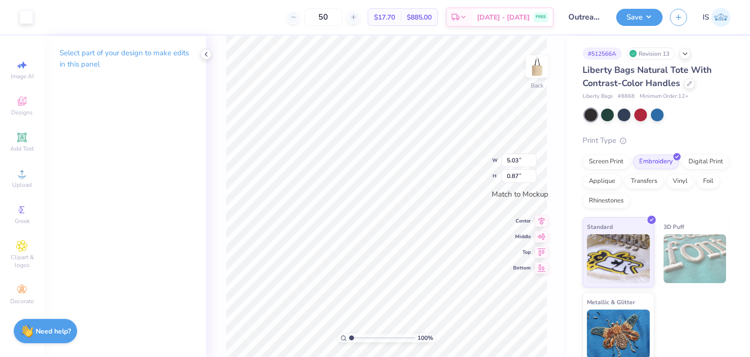
type input "1.00065054573478"
type input "7.85"
type input "1.35"
click at [26, 22] on div at bounding box center [27, 16] width 14 height 14
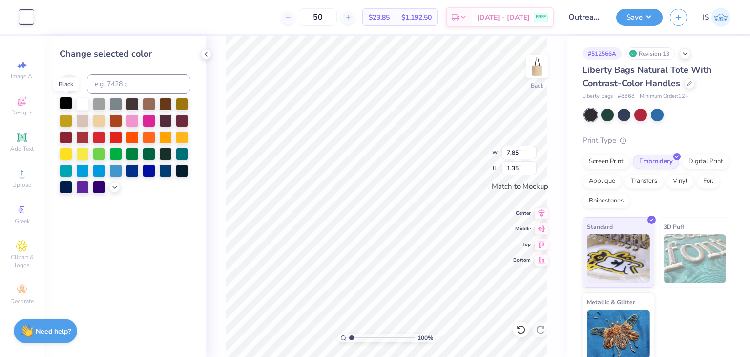
click at [63, 102] on div at bounding box center [66, 103] width 13 height 13
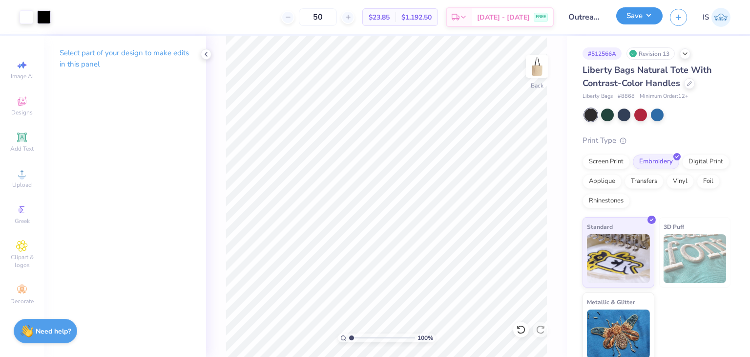
click at [638, 10] on button "Save" at bounding box center [639, 15] width 46 height 17
type input "1.00065054573478"
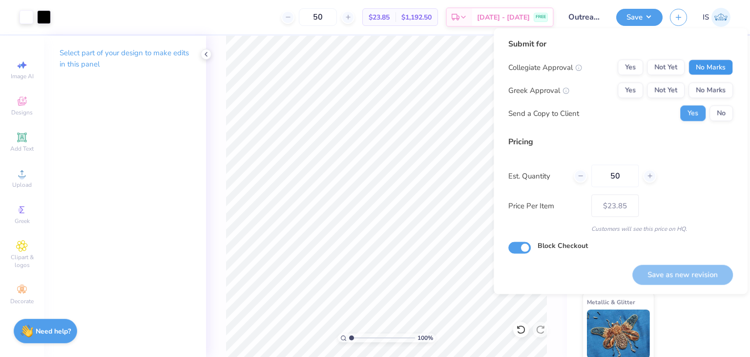
click at [732, 64] on button "No Marks" at bounding box center [711, 68] width 44 height 16
click at [725, 89] on button "No Marks" at bounding box center [711, 91] width 44 height 16
click at [682, 271] on button "Save as new revision" at bounding box center [683, 274] width 101 height 20
type input "$23.85"
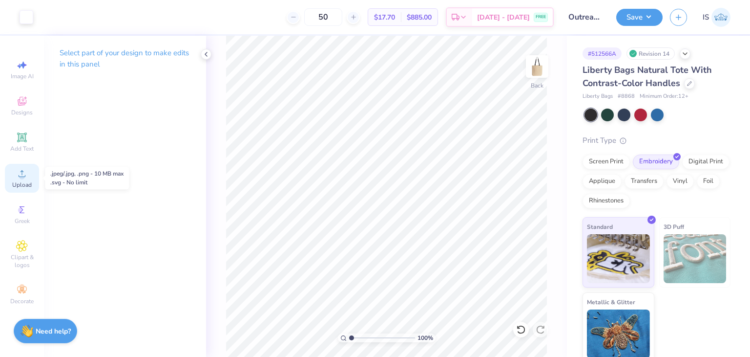
click at [22, 181] on span "Upload" at bounding box center [22, 185] width 20 height 8
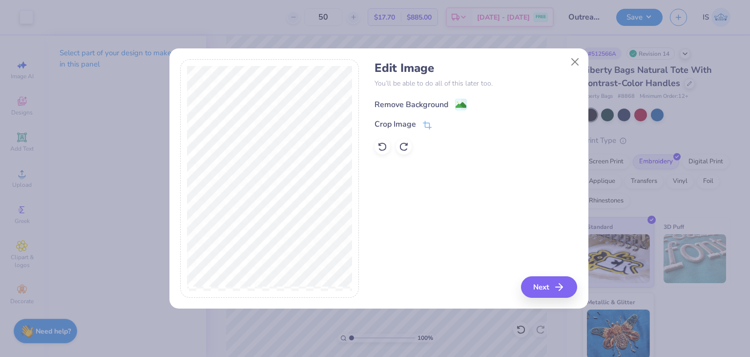
click at [396, 99] on div "Remove Background" at bounding box center [412, 105] width 74 height 12
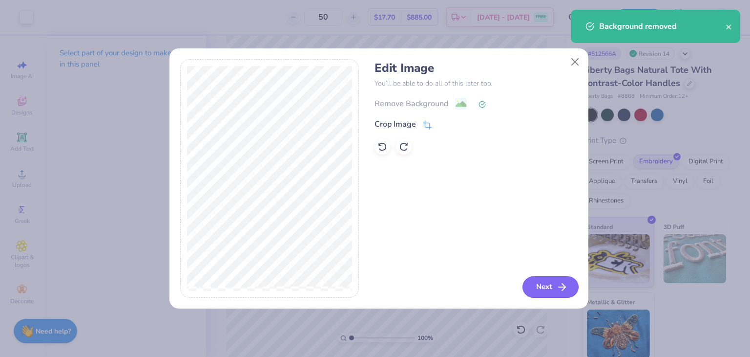
click at [559, 282] on icon "button" at bounding box center [562, 287] width 12 height 12
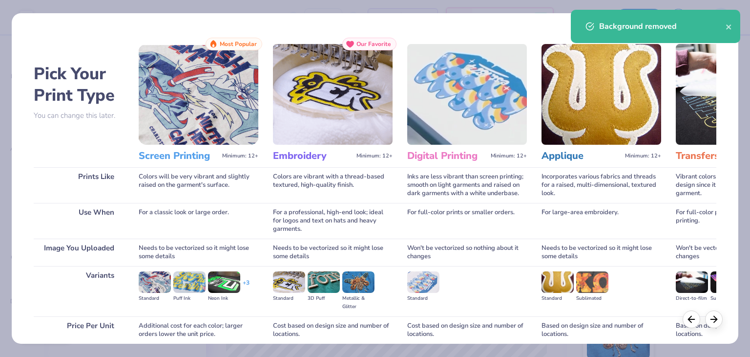
scroll to position [82, 0]
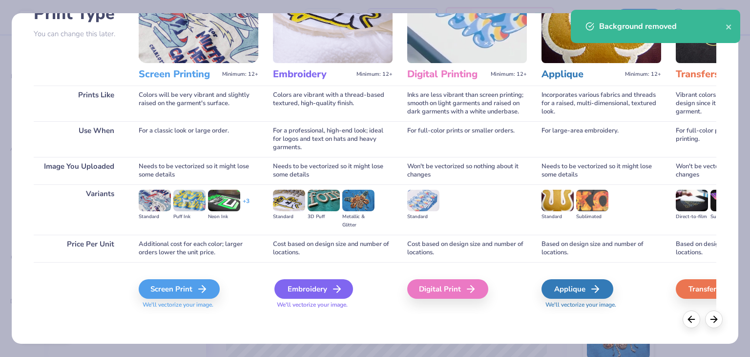
click at [310, 289] on div "Embroidery" at bounding box center [314, 289] width 79 height 20
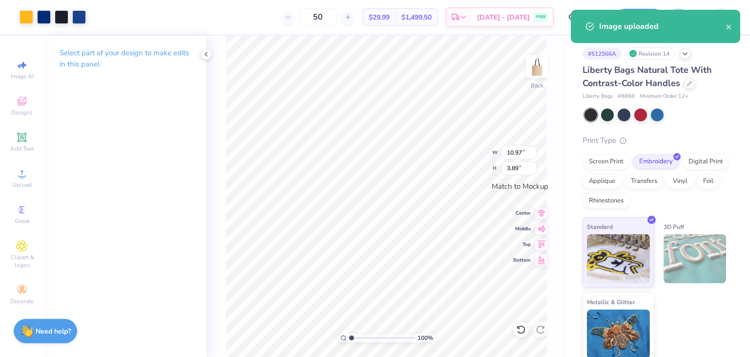
click at [52, 20] on div at bounding box center [53, 17] width 66 height 14
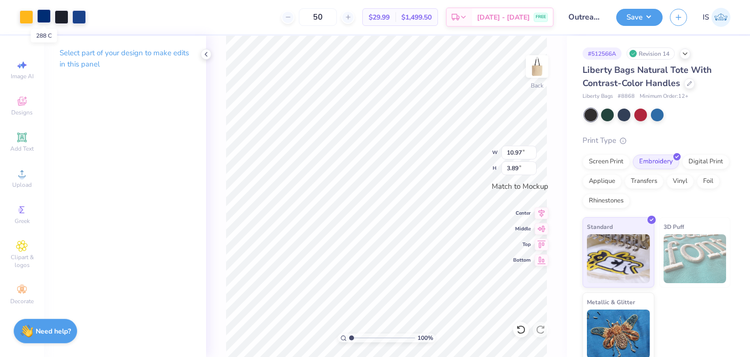
click at [49, 20] on div at bounding box center [44, 16] width 14 height 14
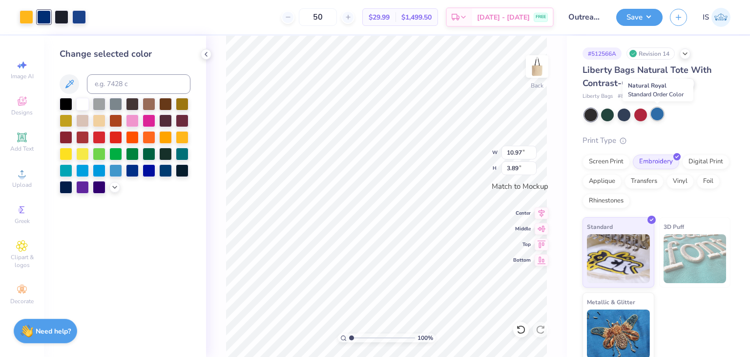
click at [659, 119] on div at bounding box center [657, 113] width 13 height 13
click at [620, 115] on div at bounding box center [624, 113] width 13 height 13
click at [606, 116] on div at bounding box center [607, 113] width 13 height 13
click at [594, 116] on div at bounding box center [591, 114] width 13 height 13
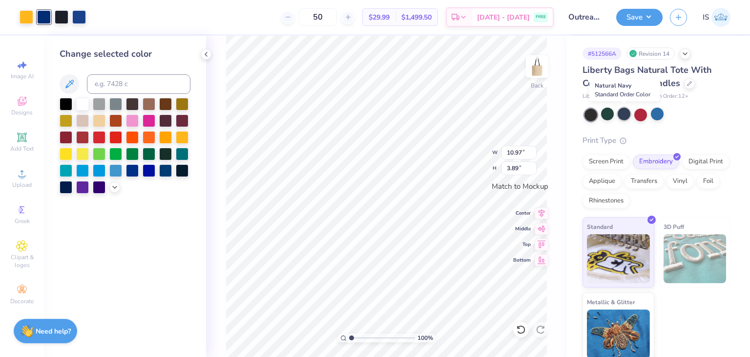
click at [627, 116] on div at bounding box center [624, 113] width 13 height 13
type input "1.00065054573478"
type input "10.29"
type input "3.65"
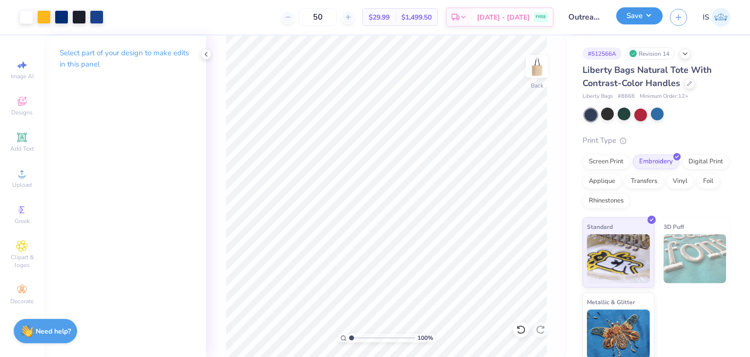
click at [640, 19] on button "Save" at bounding box center [639, 15] width 46 height 17
type input "1.00065054573478"
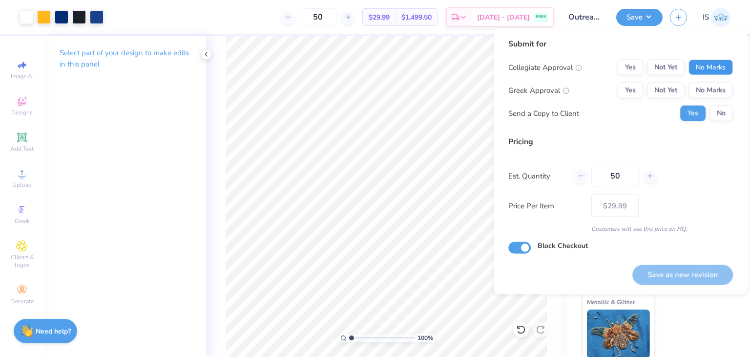
click at [713, 67] on button "No Marks" at bounding box center [711, 68] width 44 height 16
click at [723, 89] on button "No Marks" at bounding box center [711, 91] width 44 height 16
click at [716, 269] on button "Save as new revision" at bounding box center [683, 274] width 101 height 20
type input "$29.99"
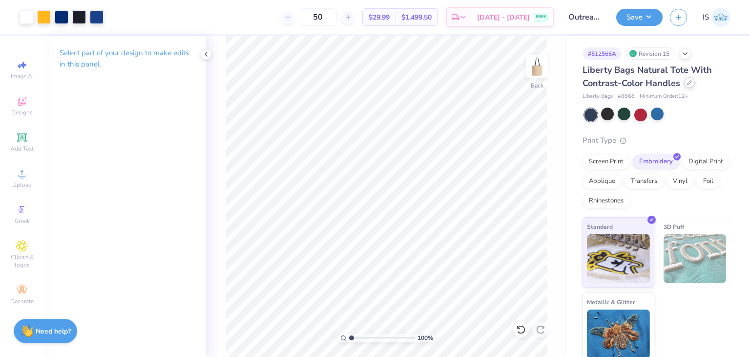
click at [686, 87] on div at bounding box center [689, 82] width 11 height 11
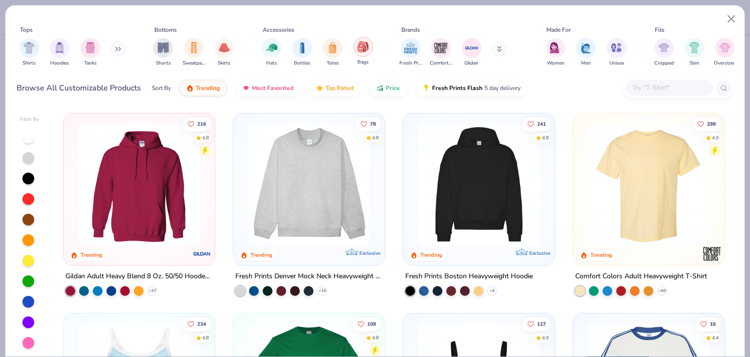
click at [363, 55] on div "filter for Bags" at bounding box center [364, 47] width 20 height 20
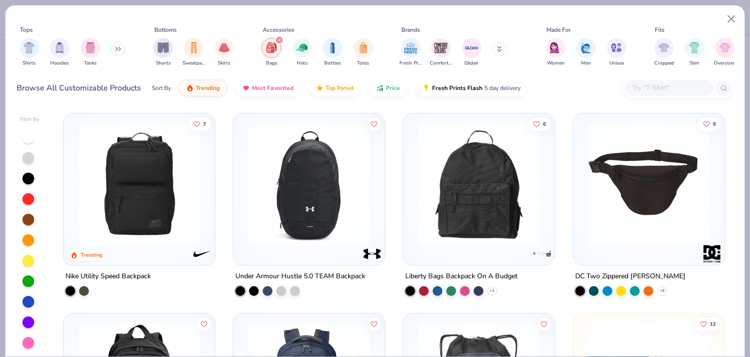
click at [159, 168] on img at bounding box center [139, 184] width 132 height 122
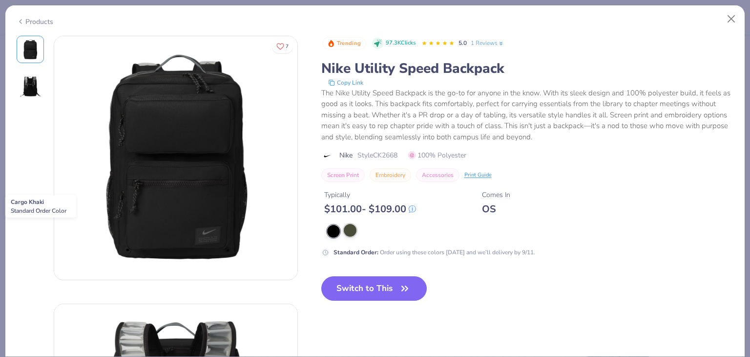
click at [351, 233] on div at bounding box center [350, 230] width 13 height 13
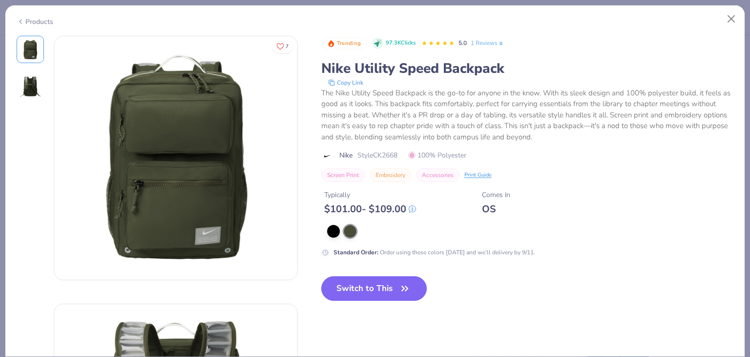
click at [357, 289] on button "Switch to This" at bounding box center [374, 288] width 106 height 24
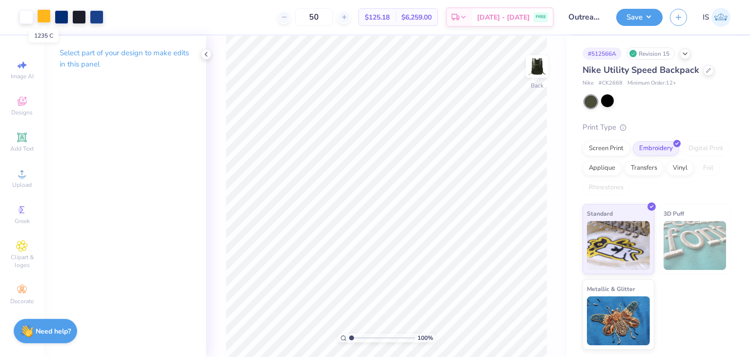
click at [37, 16] on div at bounding box center [44, 16] width 14 height 14
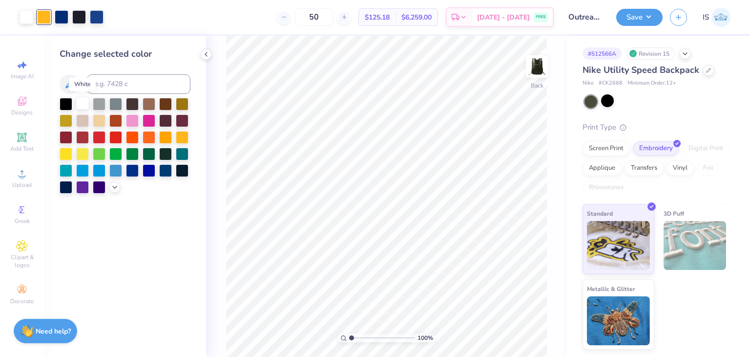
click at [83, 101] on div at bounding box center [82, 103] width 13 height 13
click at [48, 13] on div at bounding box center [44, 16] width 14 height 14
drag, startPoint x: 82, startPoint y: 114, endPoint x: 79, endPoint y: 109, distance: 5.7
click at [79, 109] on body "Art colors 50 $119.05 Per Item $5,952.50 Total Est. Delivery [DATE] - [DATE] FR…" at bounding box center [375, 178] width 750 height 357
click at [79, 109] on div at bounding box center [82, 104] width 13 height 13
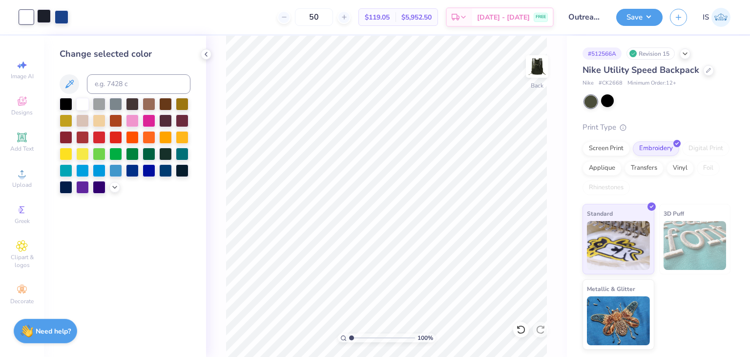
click at [39, 24] on div "Art colors" at bounding box center [34, 17] width 68 height 34
click at [44, 21] on div at bounding box center [44, 16] width 14 height 14
click at [83, 102] on div at bounding box center [82, 103] width 13 height 13
click at [47, 15] on div at bounding box center [44, 16] width 14 height 14
click at [80, 103] on div at bounding box center [82, 103] width 13 height 13
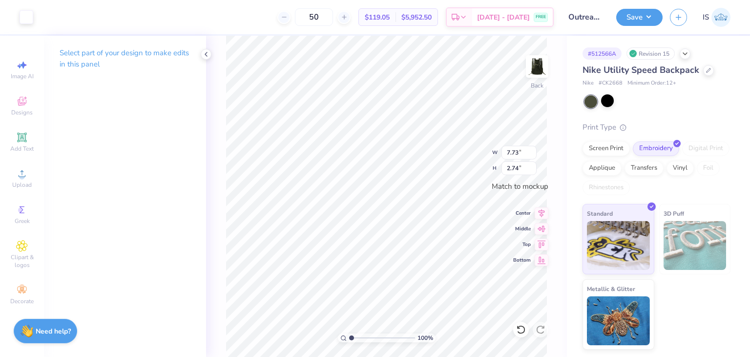
type input "1.00065054573478"
type input "7.65"
type input "2.71"
type input "1.00065054573478"
type input "6.92"
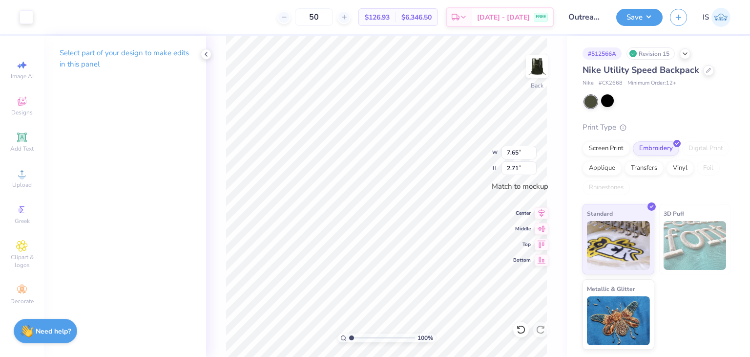
type input "2.45"
click at [16, 12] on div "Art colors" at bounding box center [16, 17] width 33 height 34
click at [25, 19] on div at bounding box center [27, 16] width 14 height 14
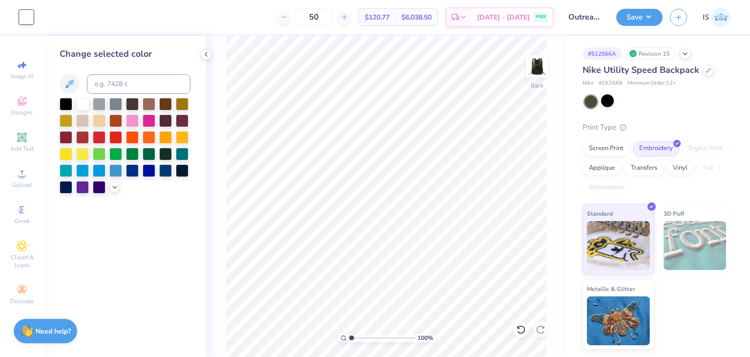
click at [115, 191] on div at bounding box center [125, 146] width 131 height 96
click at [115, 186] on icon at bounding box center [115, 186] width 8 height 8
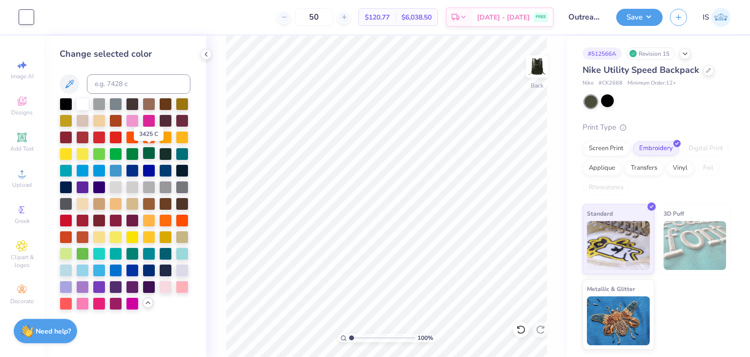
click at [152, 155] on div at bounding box center [149, 153] width 13 height 13
click at [184, 171] on div at bounding box center [182, 169] width 13 height 13
click at [184, 158] on div at bounding box center [182, 154] width 13 height 13
click at [182, 153] on div at bounding box center [182, 153] width 13 height 13
click at [169, 253] on div at bounding box center [165, 252] width 13 height 13
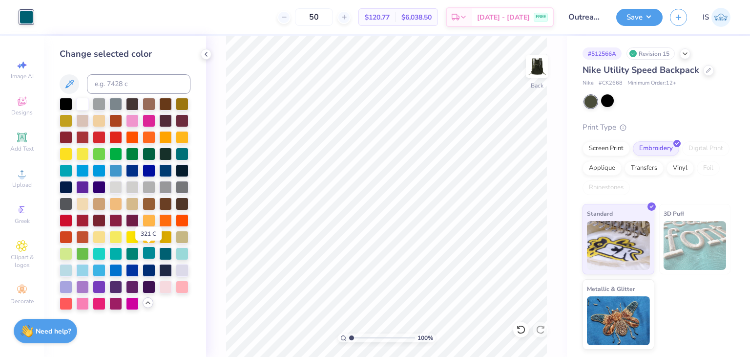
click at [154, 253] on div at bounding box center [149, 252] width 13 height 13
click at [168, 151] on div at bounding box center [165, 153] width 13 height 13
click at [63, 108] on div at bounding box center [66, 103] width 13 height 13
click at [638, 10] on button "Save" at bounding box center [639, 15] width 46 height 17
type input "1.00065054573478"
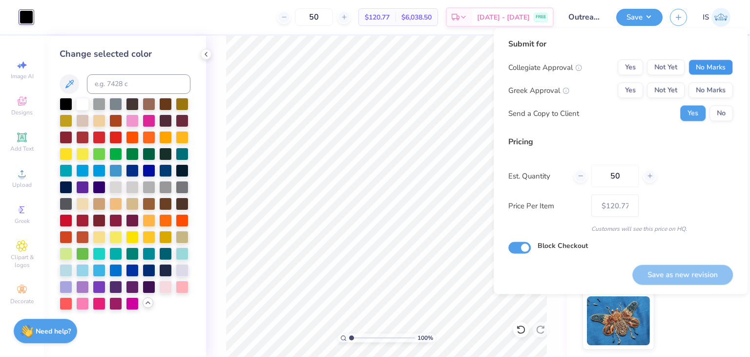
click at [712, 61] on button "No Marks" at bounding box center [711, 68] width 44 height 16
click at [722, 94] on button "No Marks" at bounding box center [711, 91] width 44 height 16
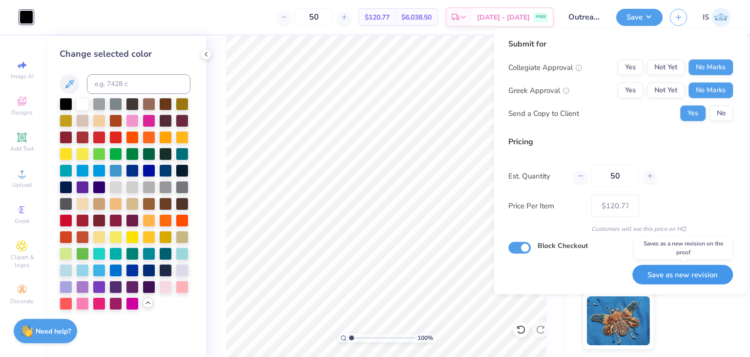
click at [675, 273] on button "Save as new revision" at bounding box center [683, 274] width 101 height 20
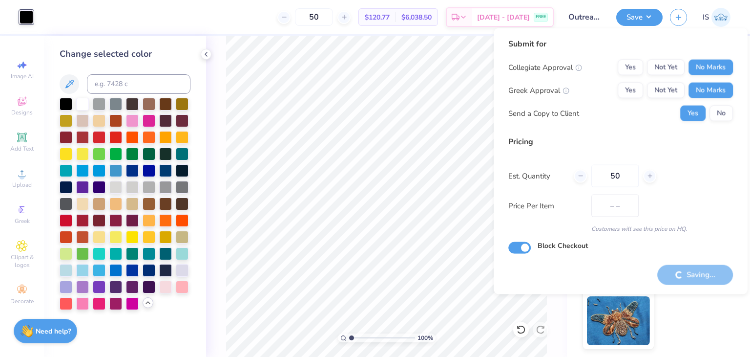
type input "$120.77"
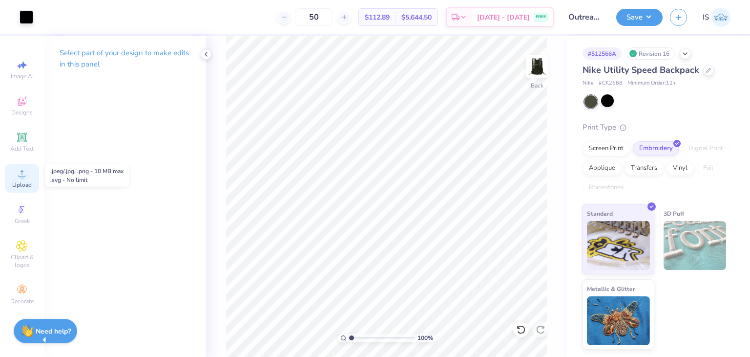
click at [27, 171] on icon at bounding box center [22, 174] width 12 height 12
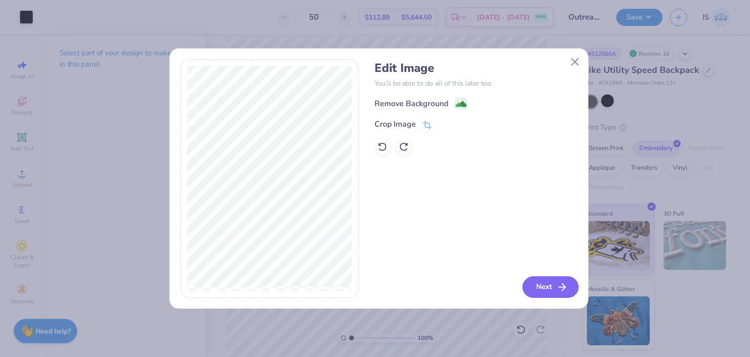
click at [544, 296] on button "Next" at bounding box center [551, 286] width 56 height 21
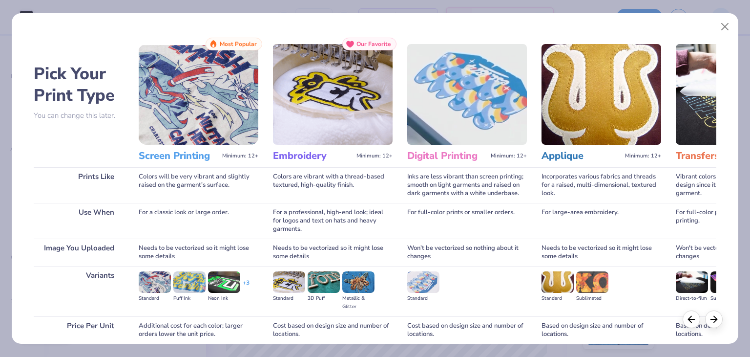
scroll to position [82, 0]
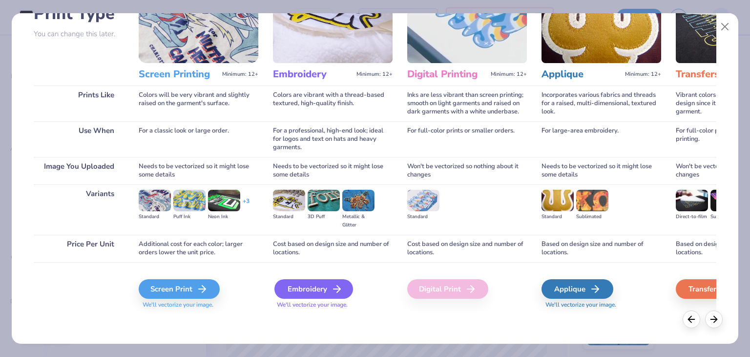
click at [318, 291] on div "Embroidery" at bounding box center [314, 289] width 79 height 20
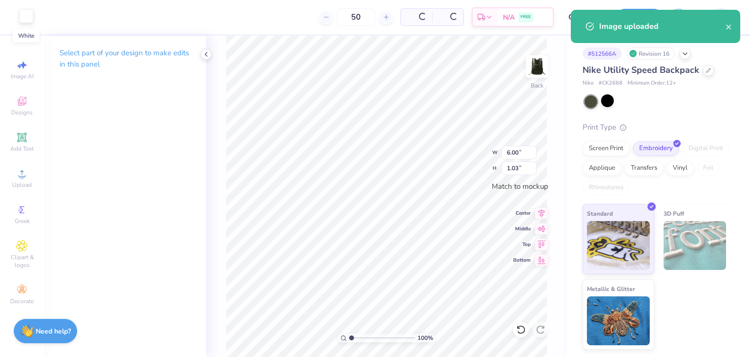
click at [29, 13] on div at bounding box center [27, 16] width 14 height 14
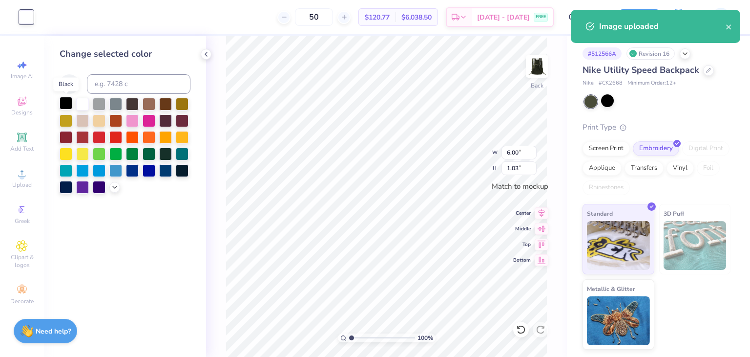
click at [63, 103] on div at bounding box center [66, 103] width 13 height 13
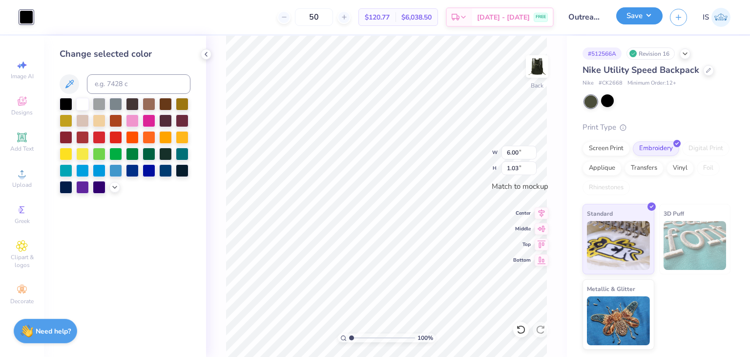
click at [641, 16] on button "Save" at bounding box center [639, 15] width 46 height 17
type input "1.00065054573478"
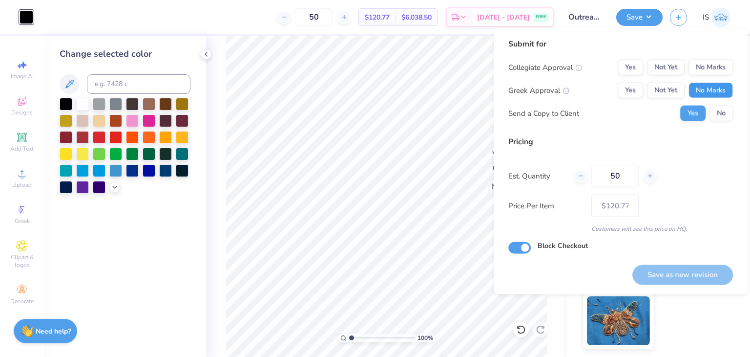
click at [711, 87] on button "No Marks" at bounding box center [711, 91] width 44 height 16
click at [721, 63] on button "No Marks" at bounding box center [711, 68] width 44 height 16
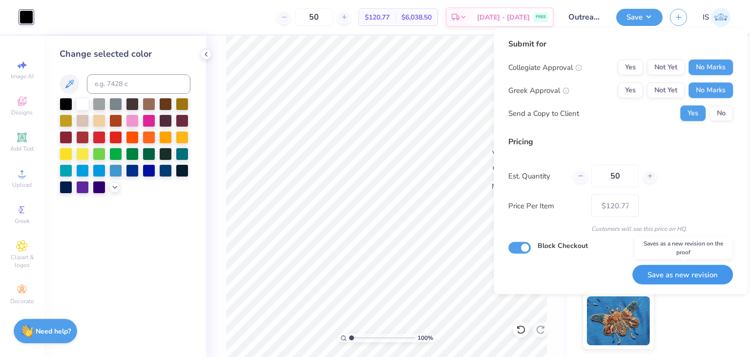
click at [656, 274] on button "Save as new revision" at bounding box center [683, 274] width 101 height 20
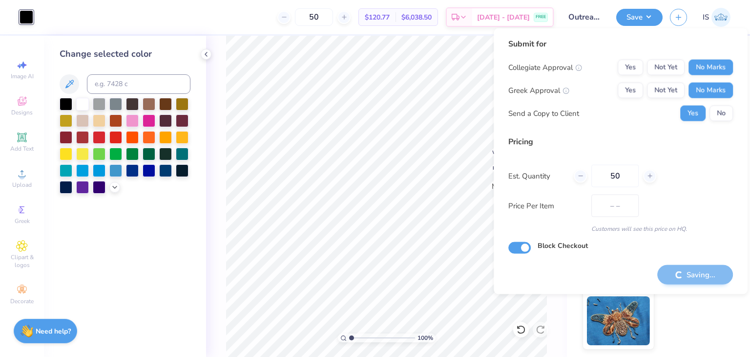
type input "$120.77"
type input "1.00065054573478"
